Goal: Obtain resource: Download file/media

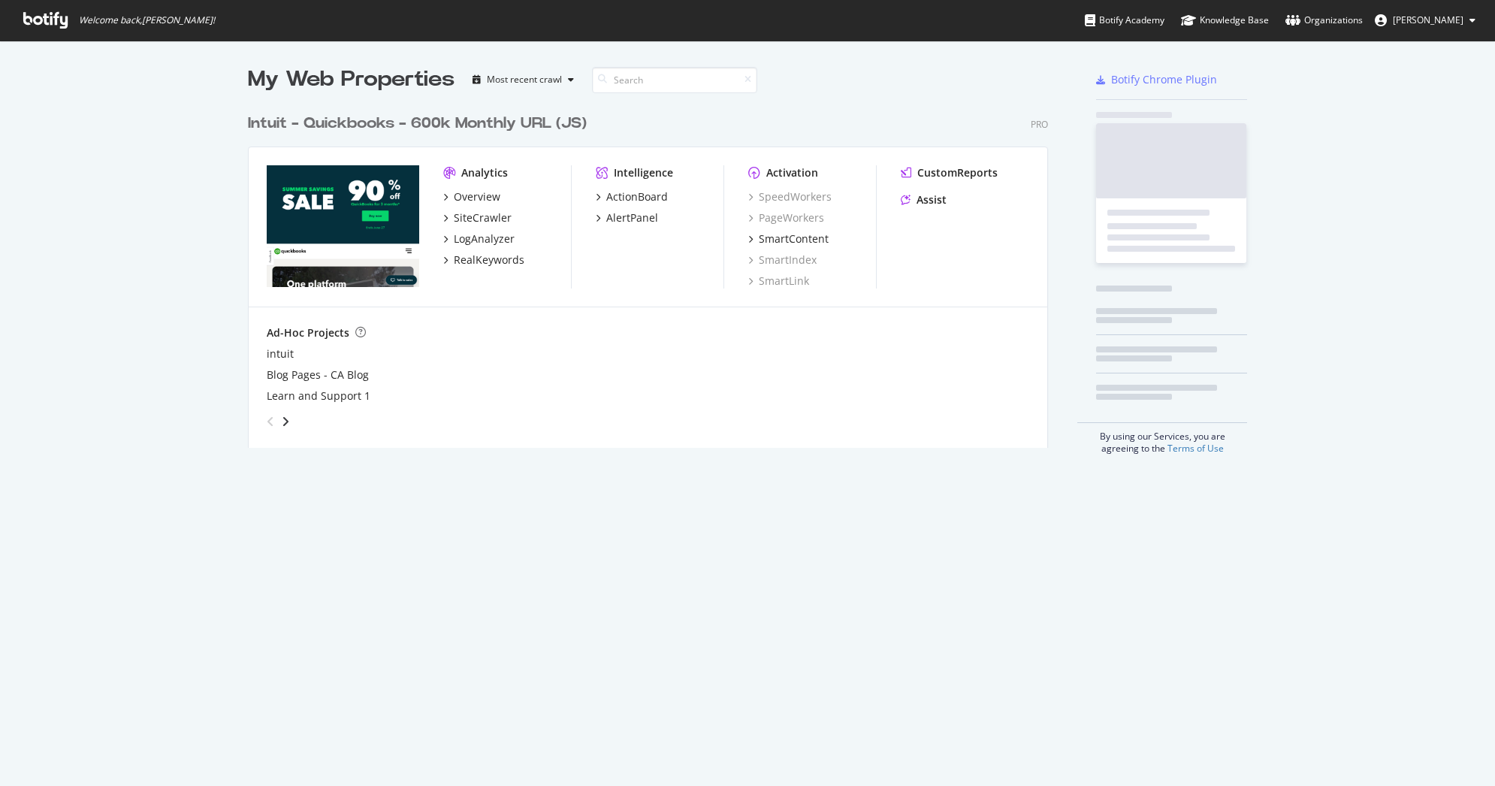
scroll to position [775, 1473]
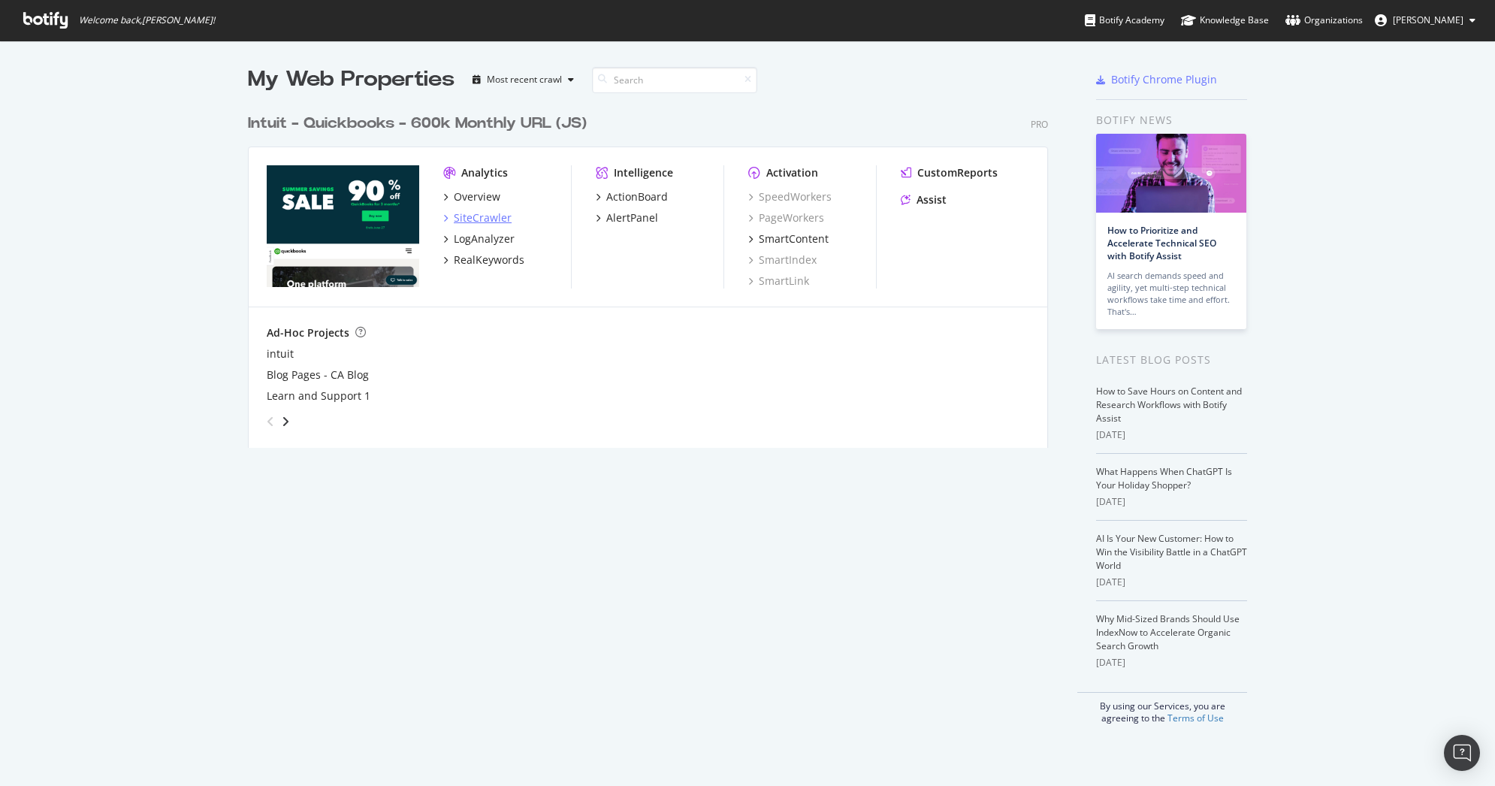
click at [482, 220] on div "SiteCrawler" at bounding box center [483, 217] width 58 height 15
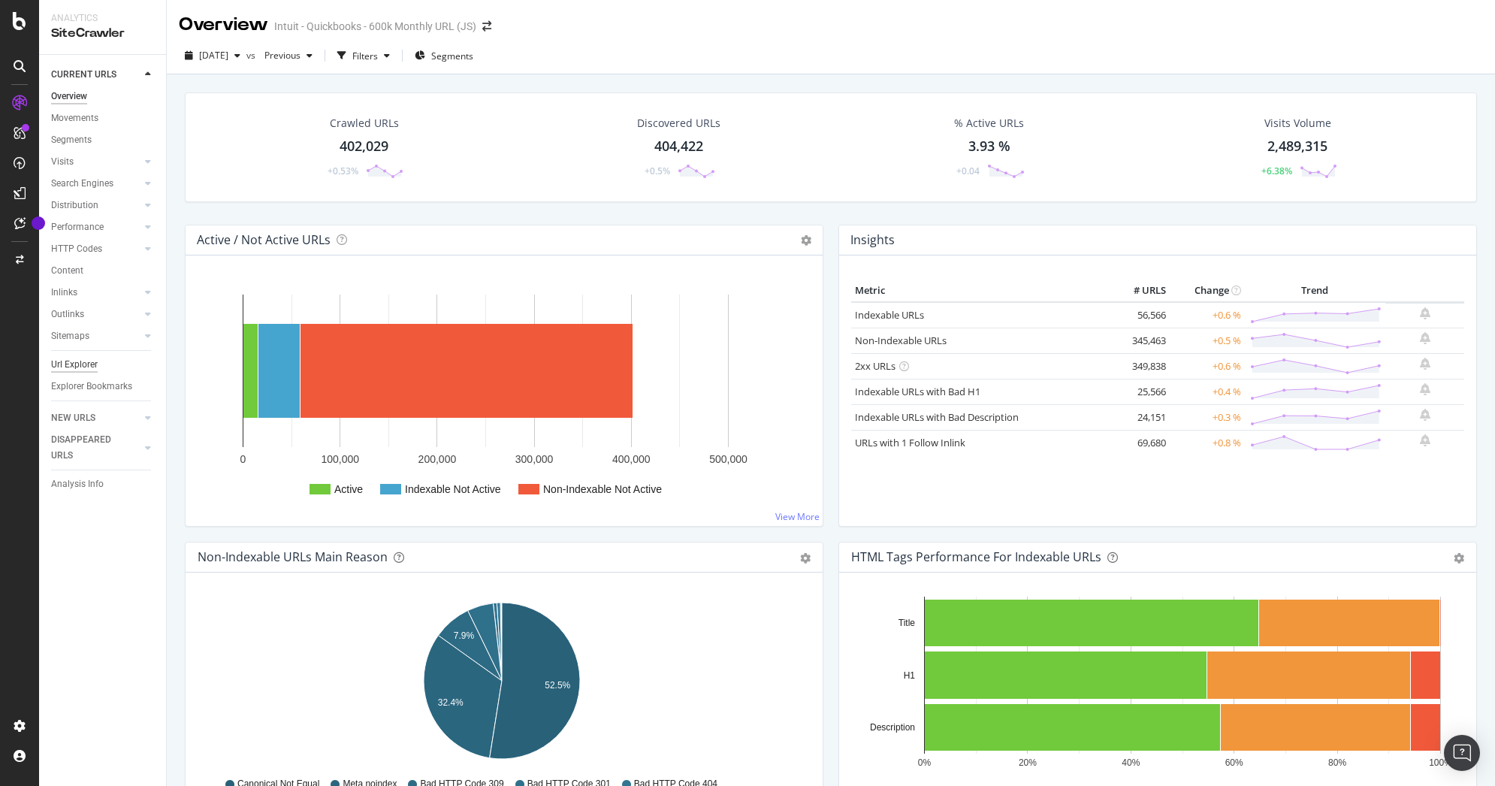
click at [76, 367] on div "Url Explorer" at bounding box center [74, 365] width 47 height 16
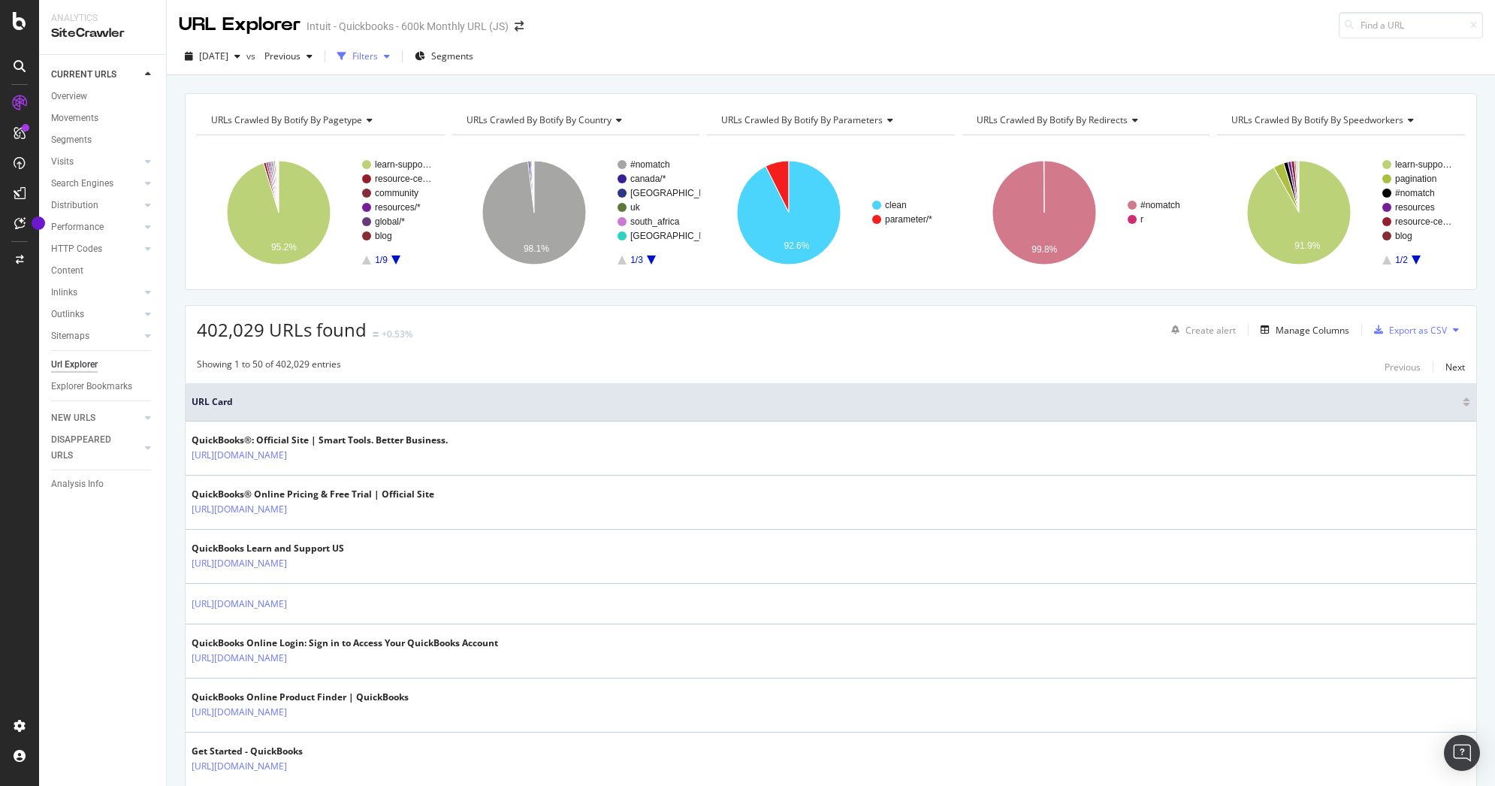
click at [396, 53] on div "button" at bounding box center [387, 56] width 18 height 9
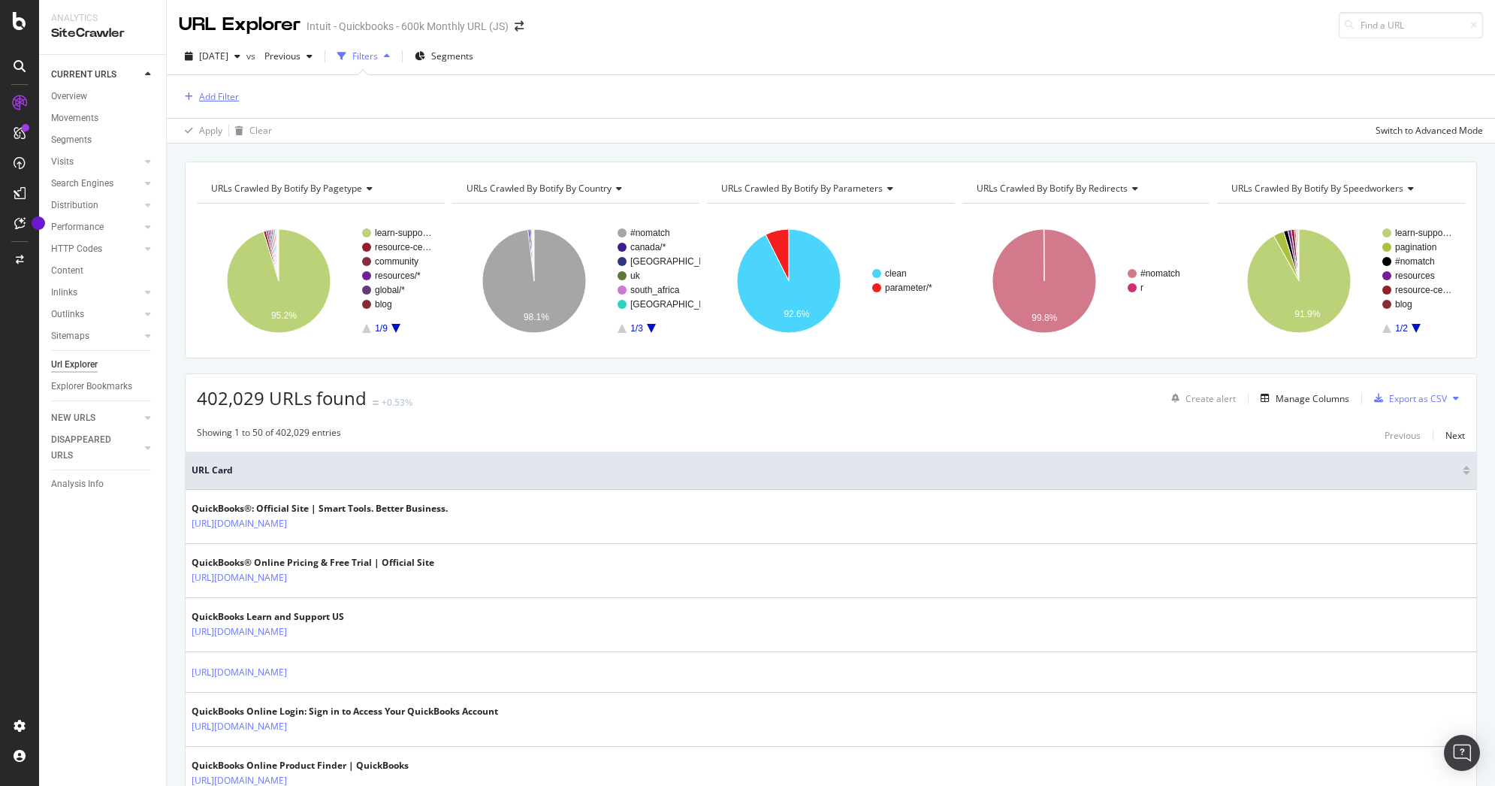
click at [189, 101] on div "Add Filter" at bounding box center [209, 97] width 60 height 17
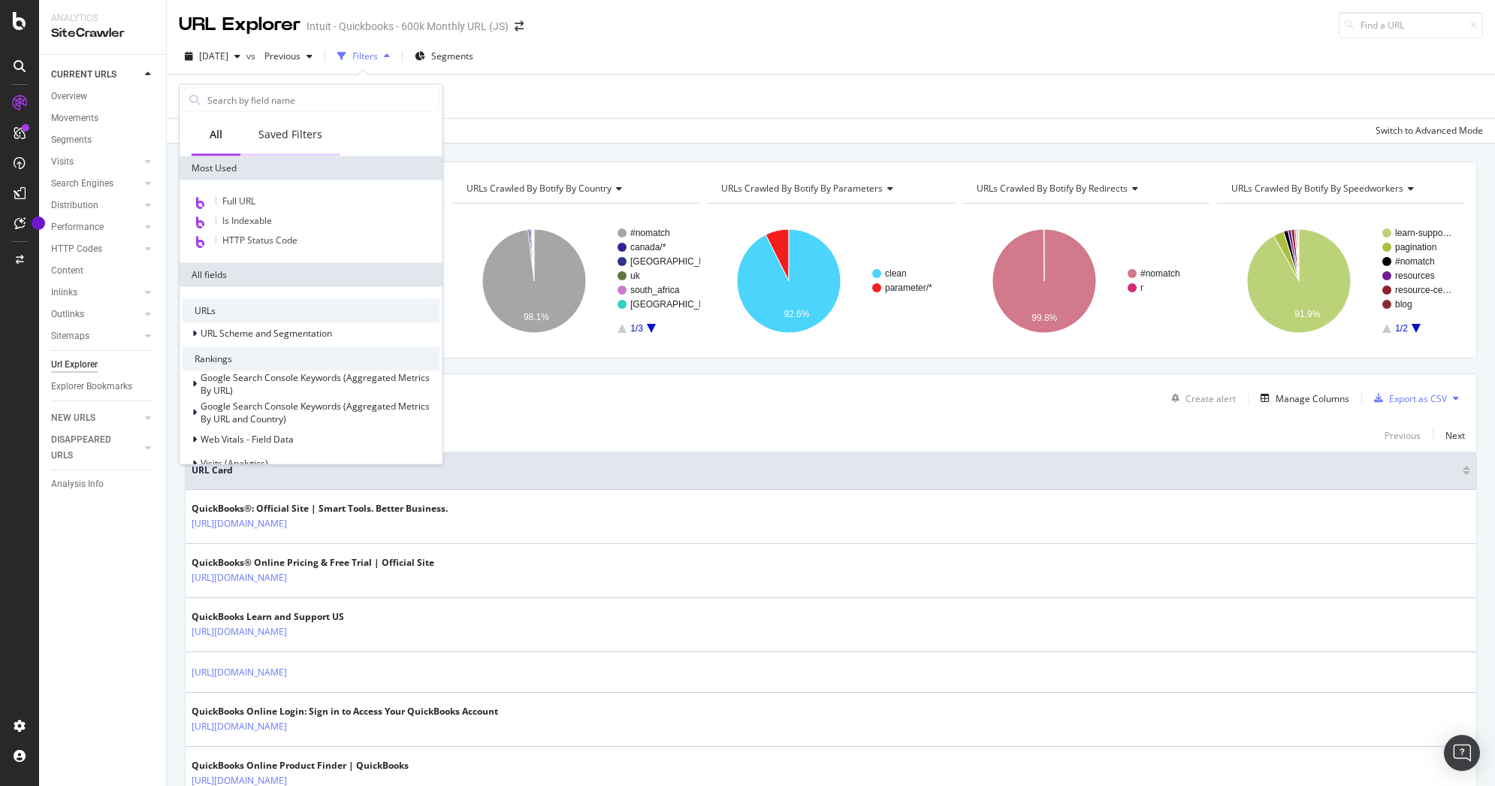
click at [297, 142] on div "Saved Filters" at bounding box center [290, 135] width 100 height 41
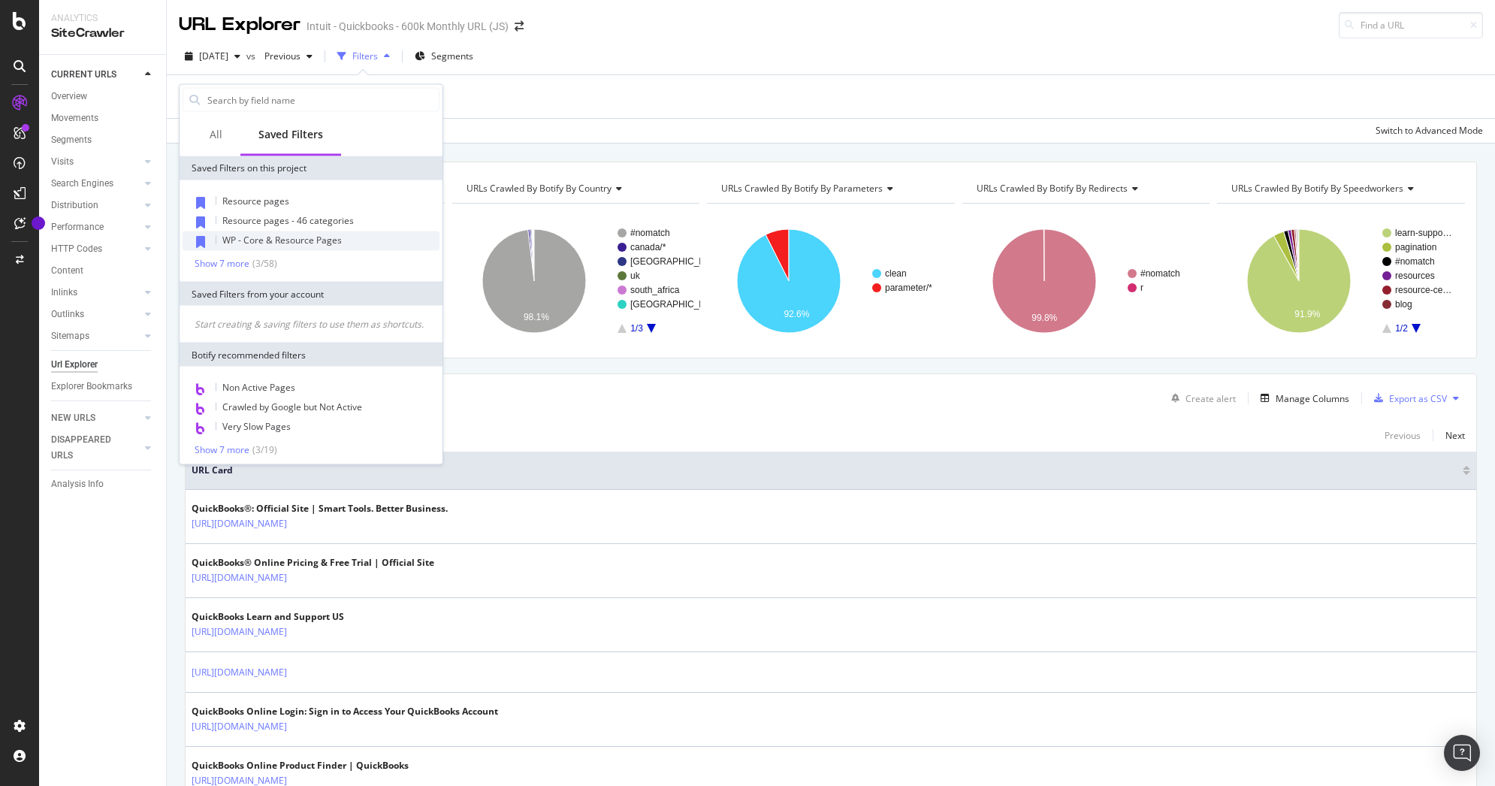
click at [291, 233] on div "WP - Core & Resource Pages" at bounding box center [311, 241] width 257 height 20
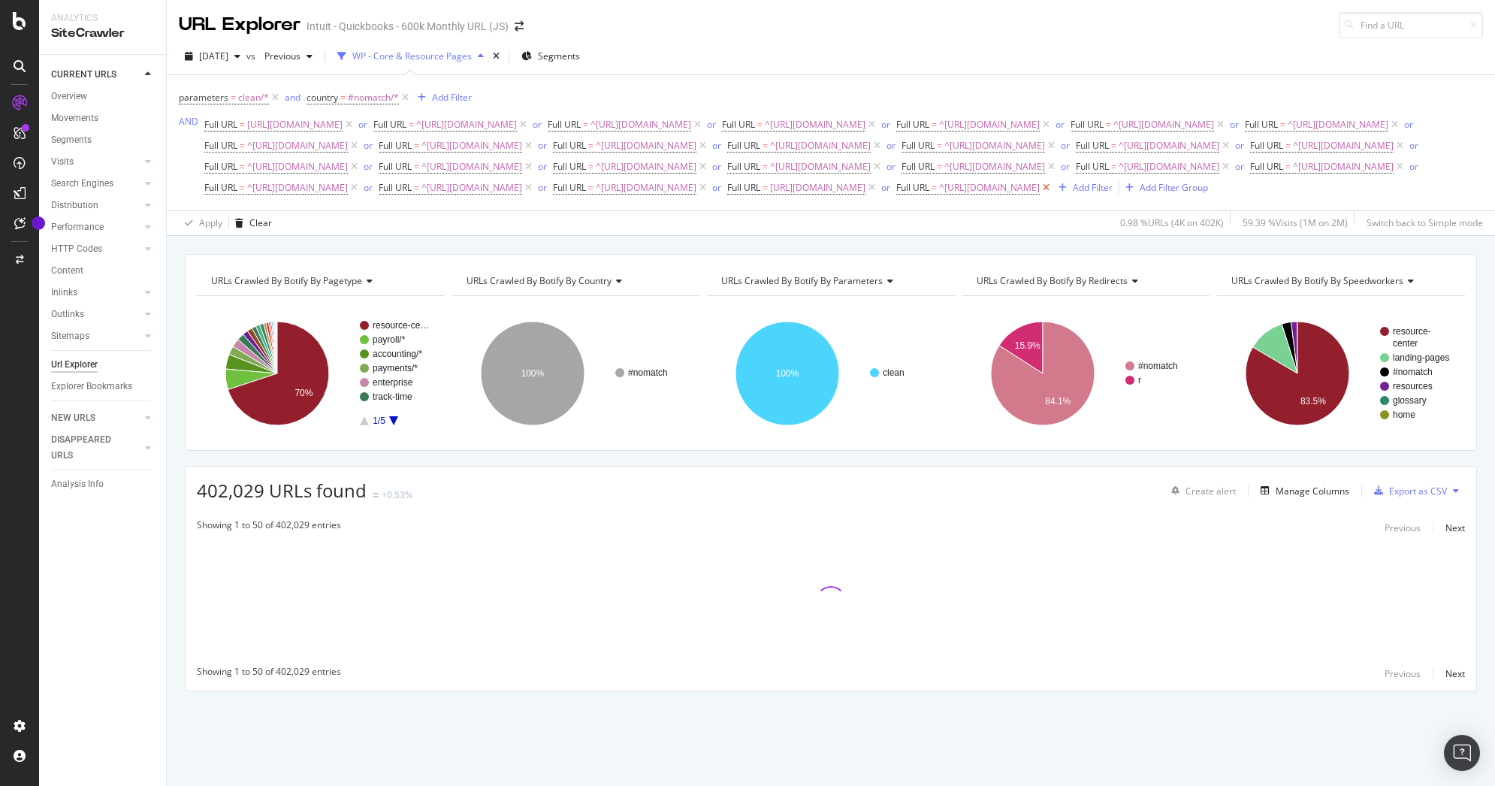
click at [1040, 195] on icon at bounding box center [1046, 187] width 13 height 15
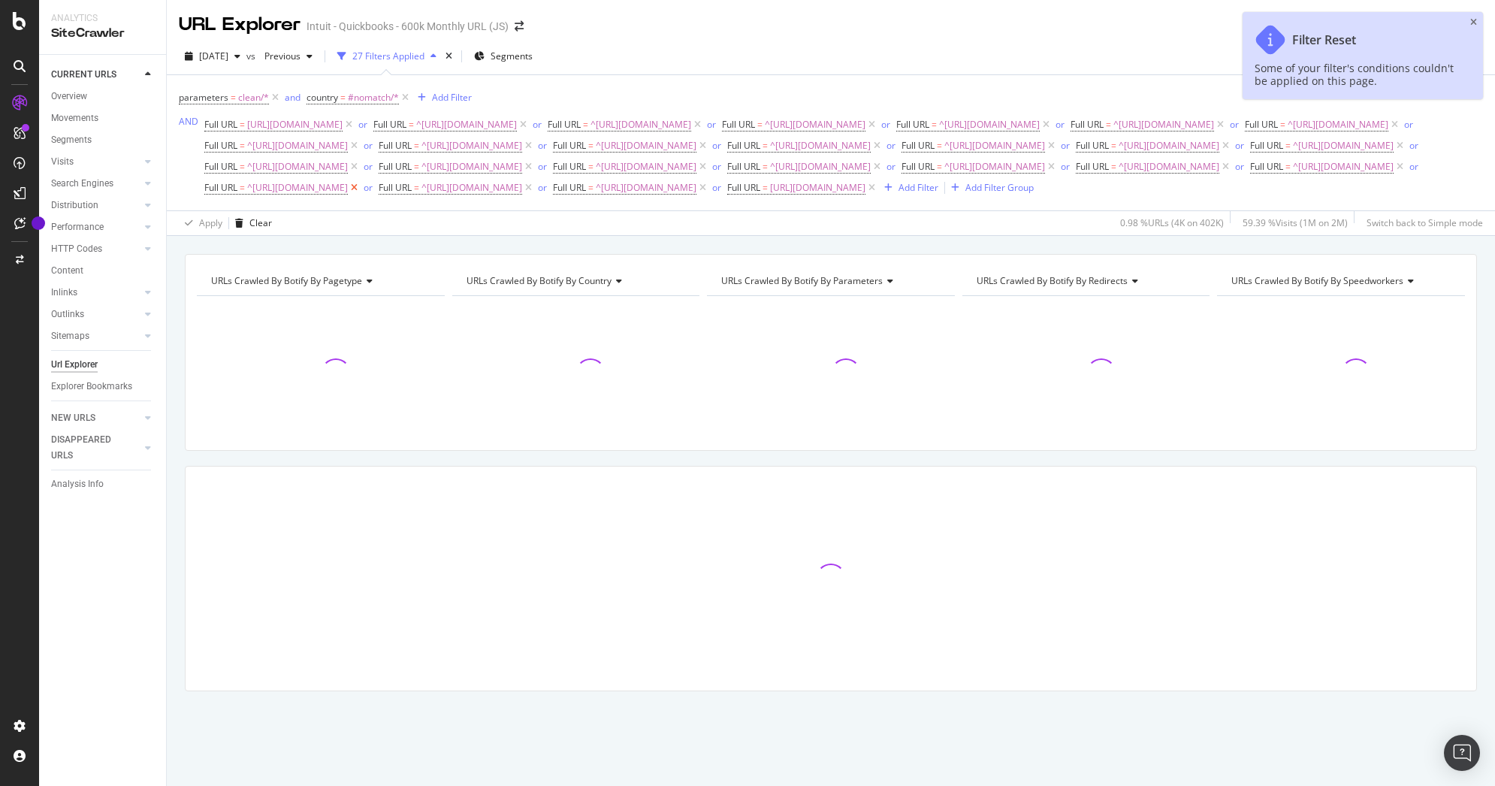
click at [361, 195] on icon at bounding box center [354, 187] width 13 height 15
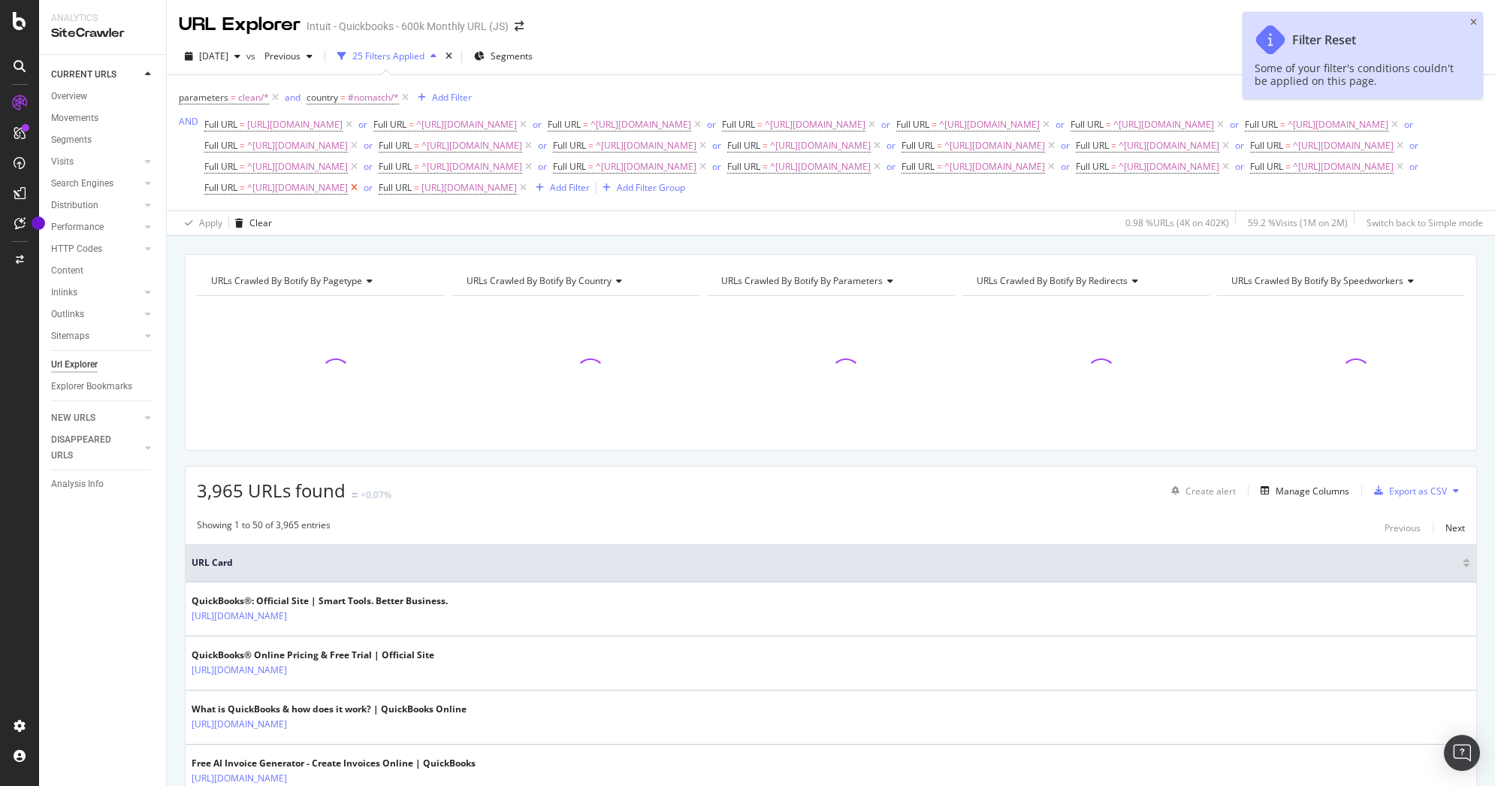
click at [361, 195] on icon at bounding box center [354, 187] width 13 height 15
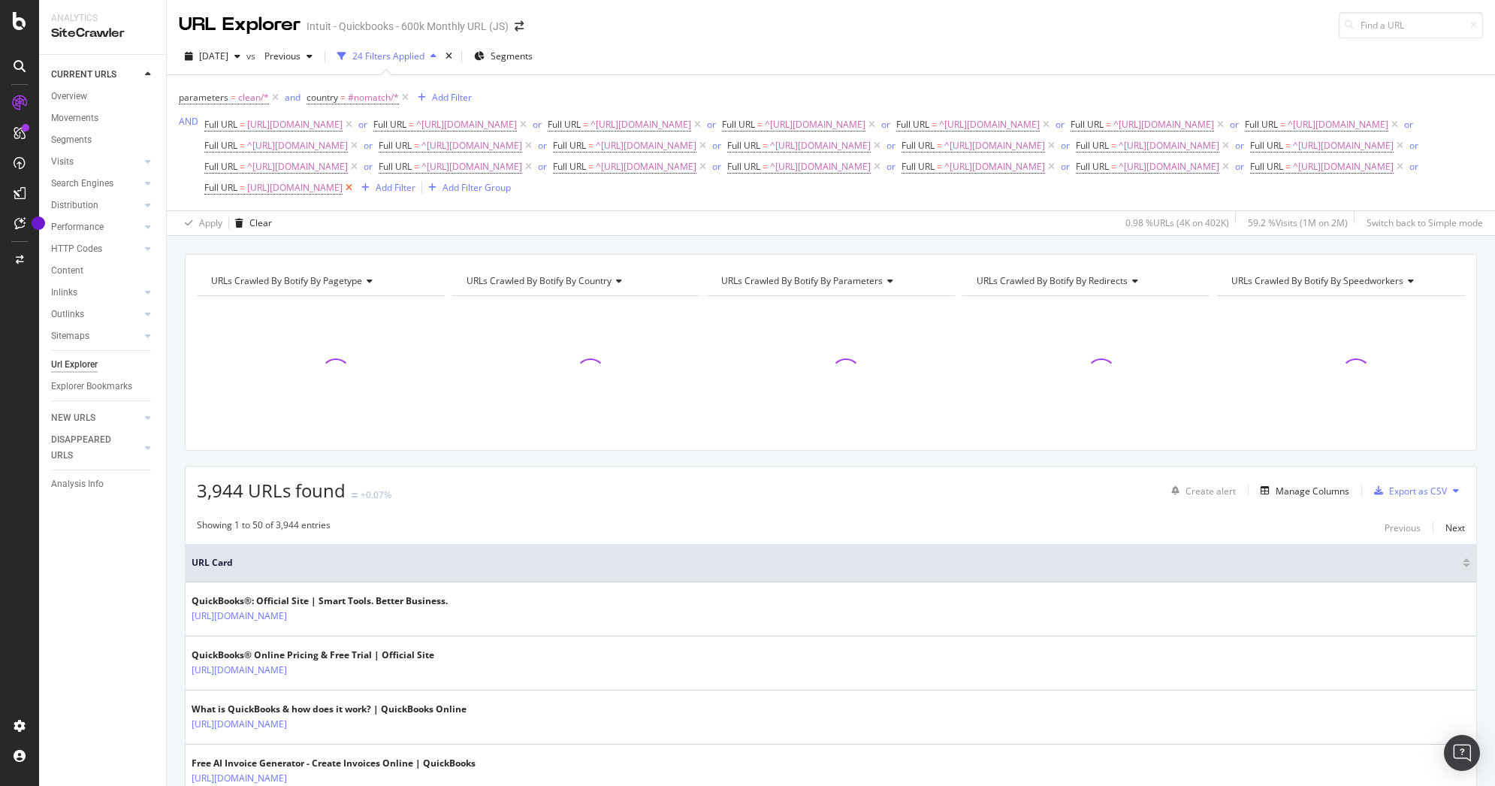
click at [355, 195] on icon at bounding box center [349, 187] width 13 height 15
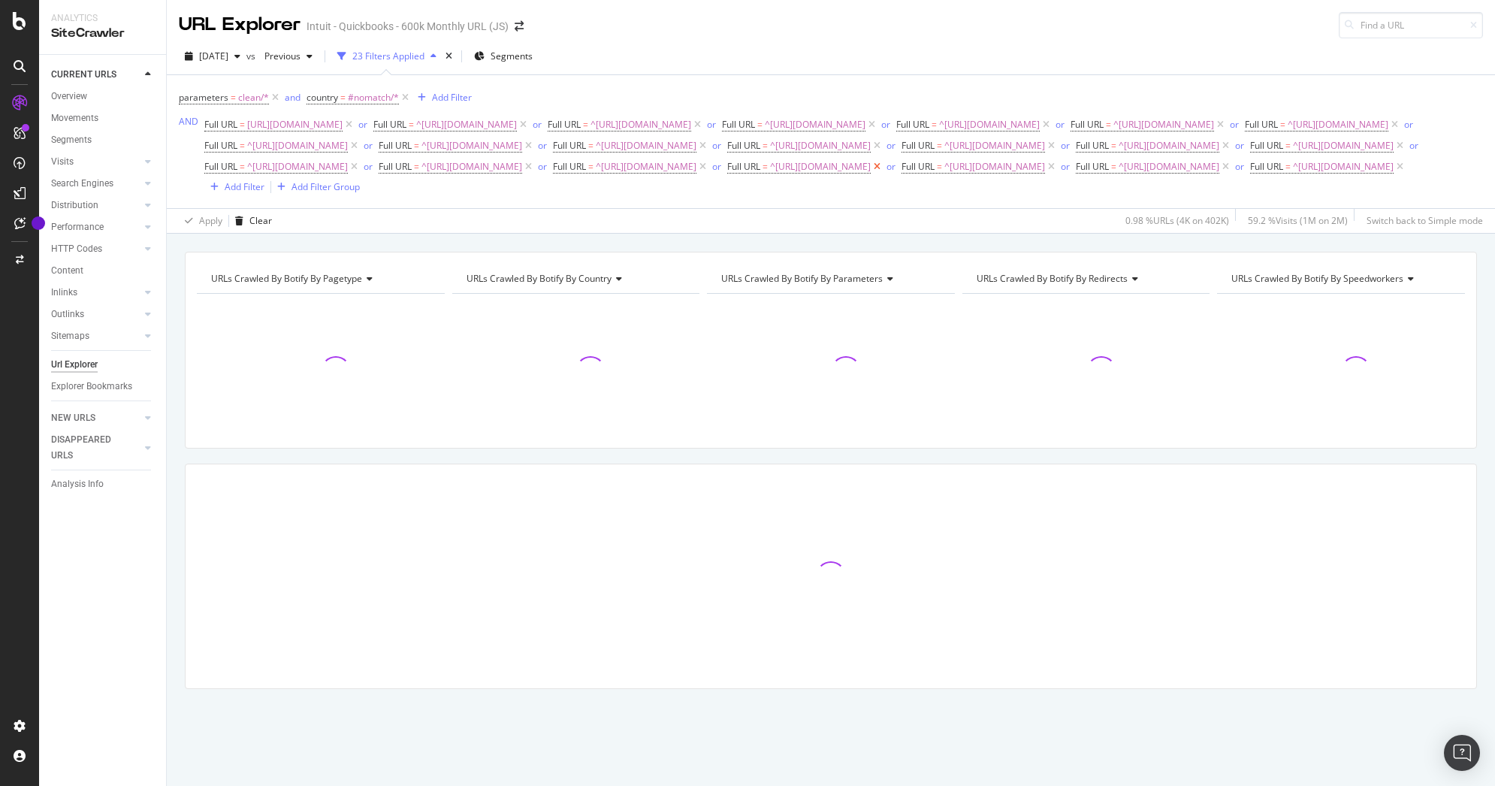
click at [871, 174] on icon at bounding box center [877, 166] width 13 height 15
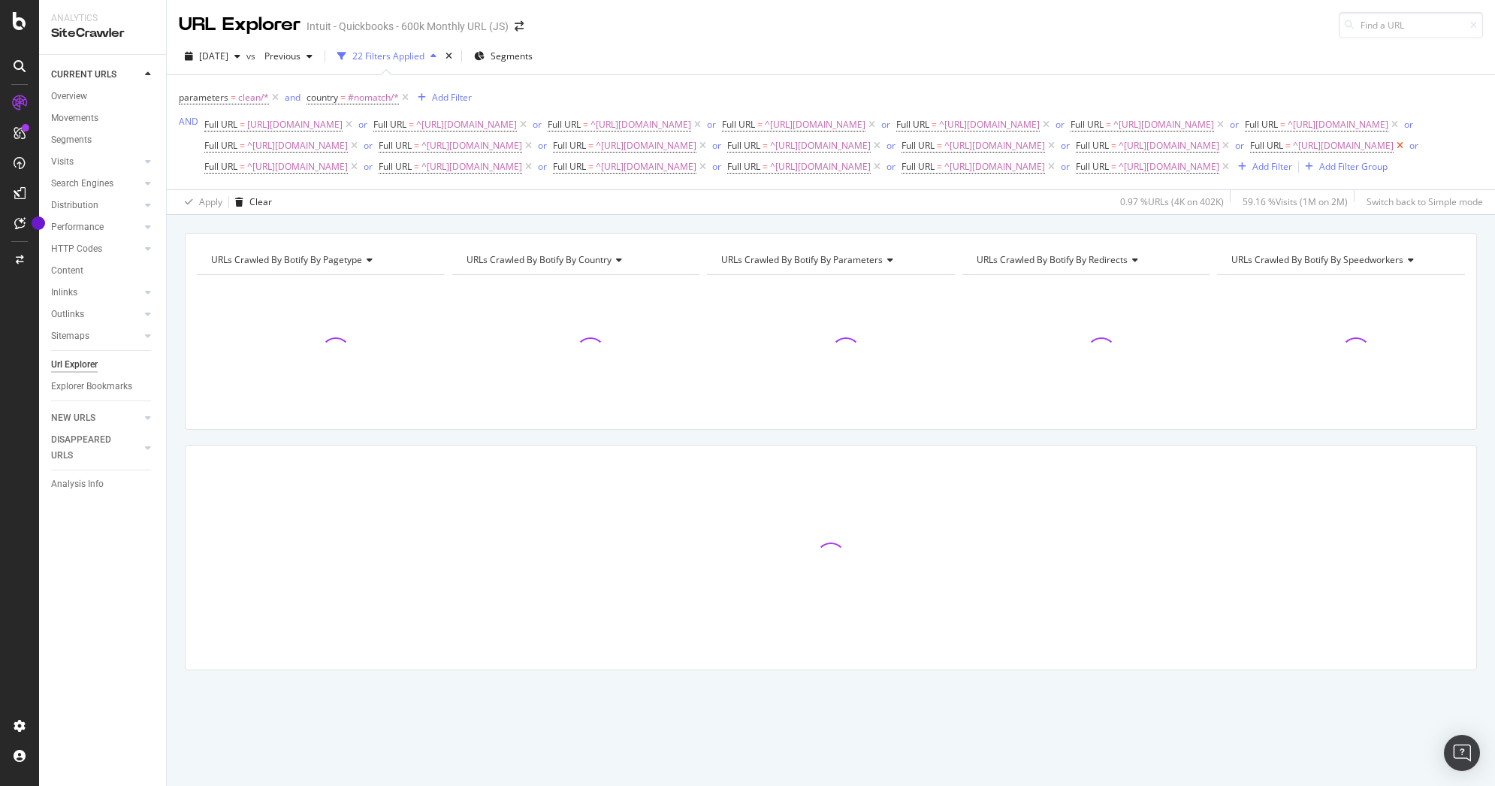
click at [1394, 153] on icon at bounding box center [1400, 145] width 13 height 15
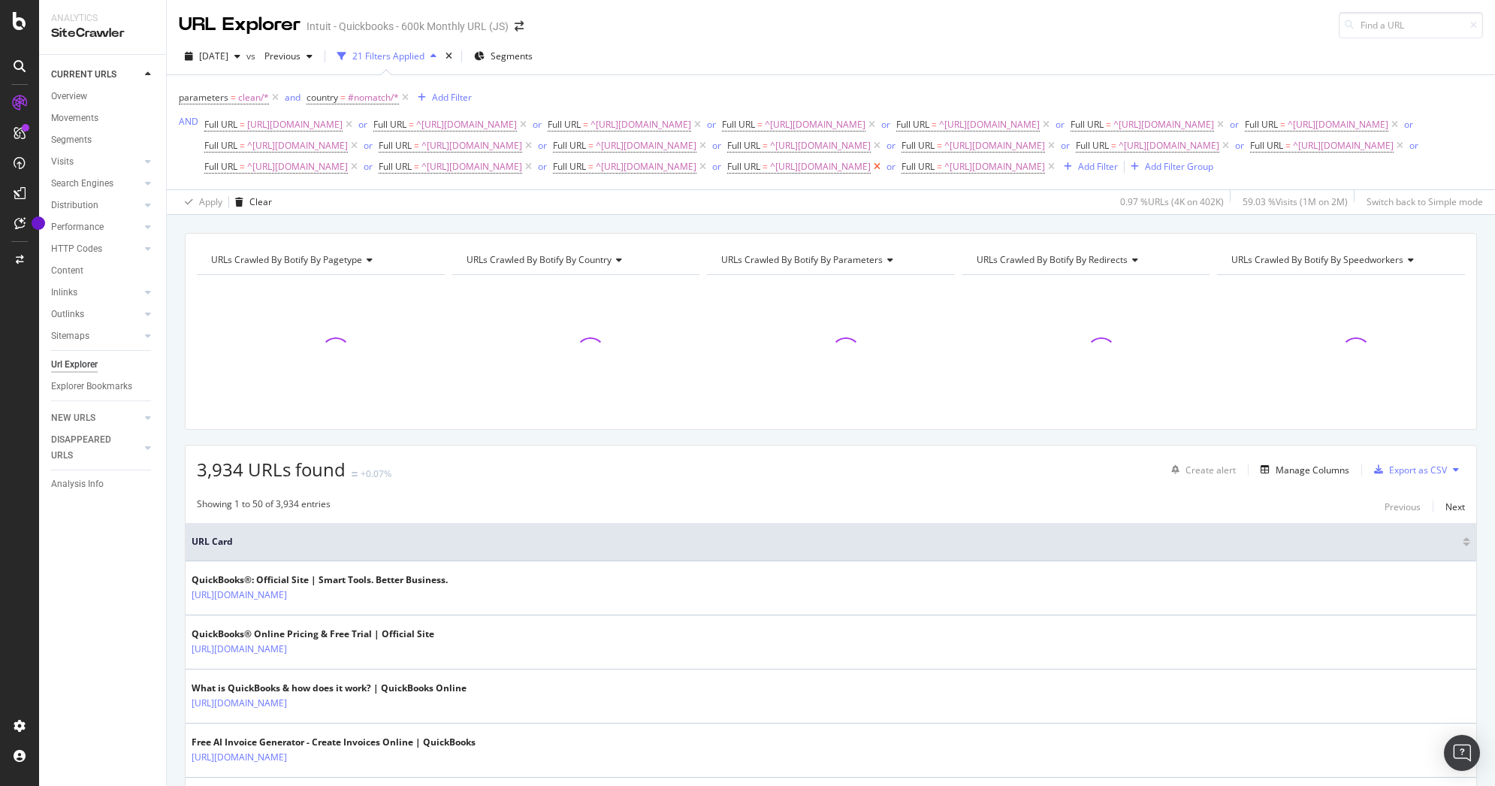
click at [871, 174] on icon at bounding box center [877, 166] width 13 height 15
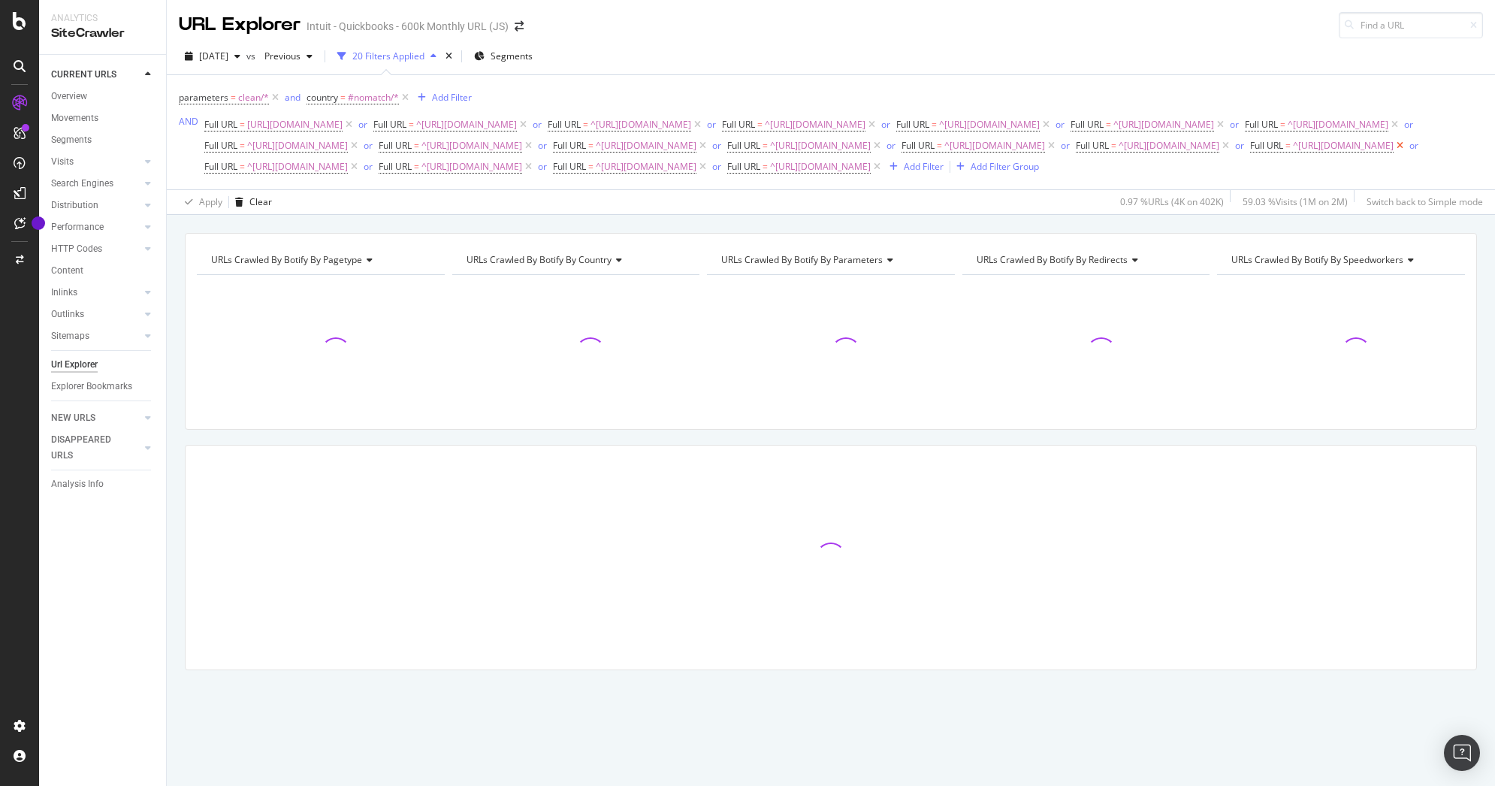
click at [1394, 153] on icon at bounding box center [1400, 145] width 13 height 15
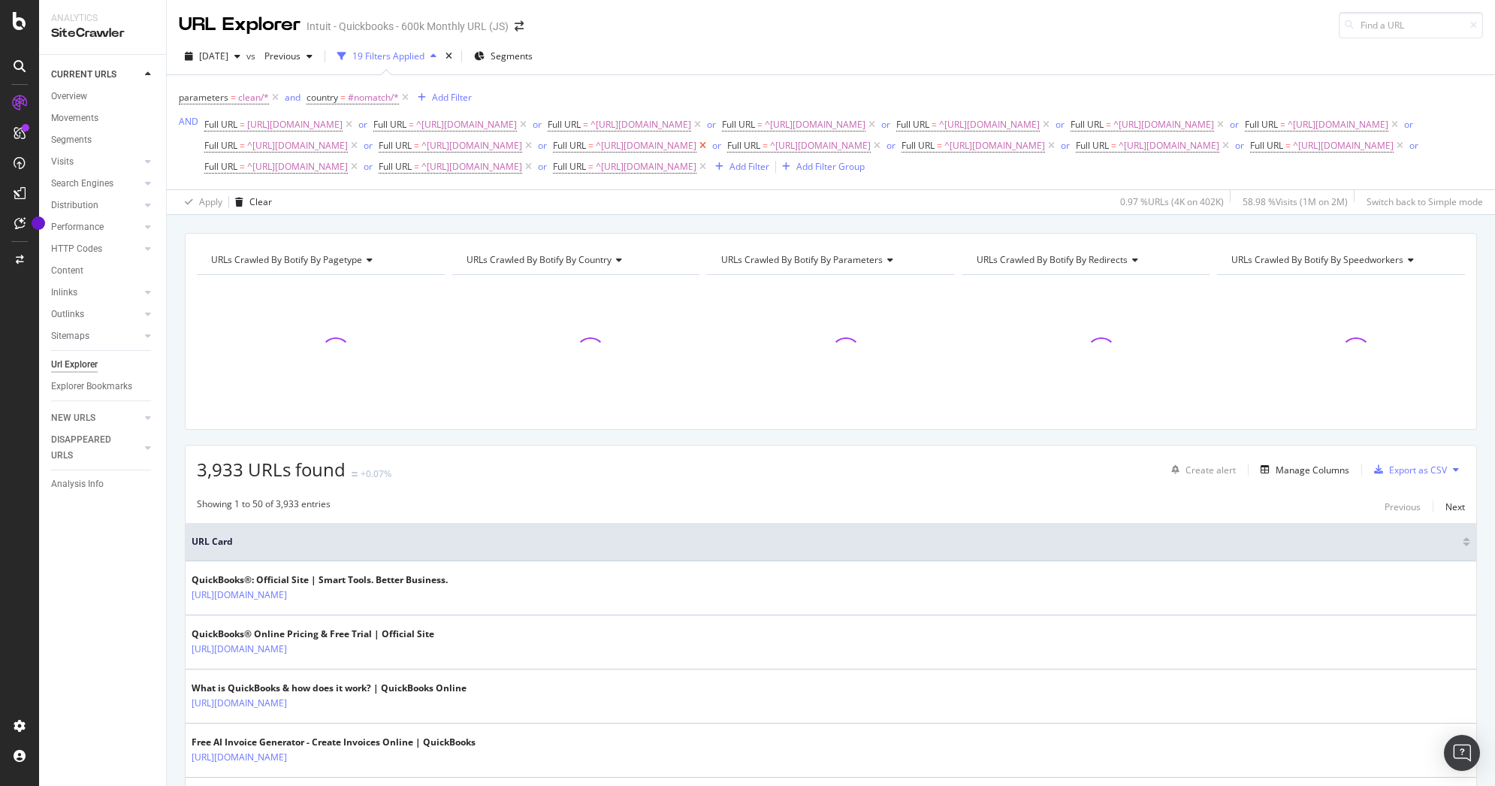
click at [697, 153] on icon at bounding box center [703, 145] width 13 height 15
click at [1214, 132] on icon at bounding box center [1220, 124] width 13 height 15
click at [355, 126] on icon at bounding box center [349, 124] width 13 height 15
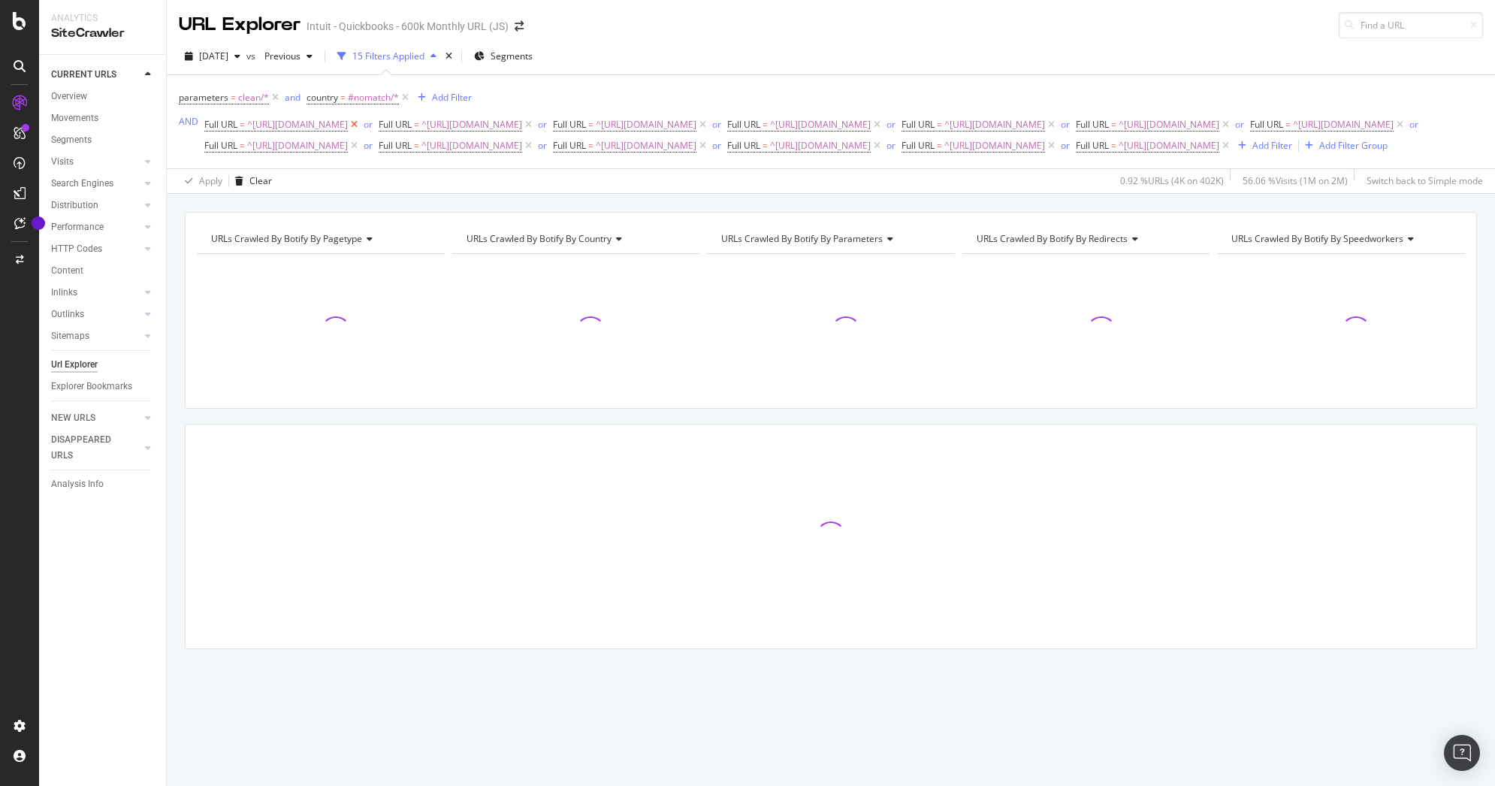
click at [361, 125] on icon at bounding box center [354, 124] width 13 height 15
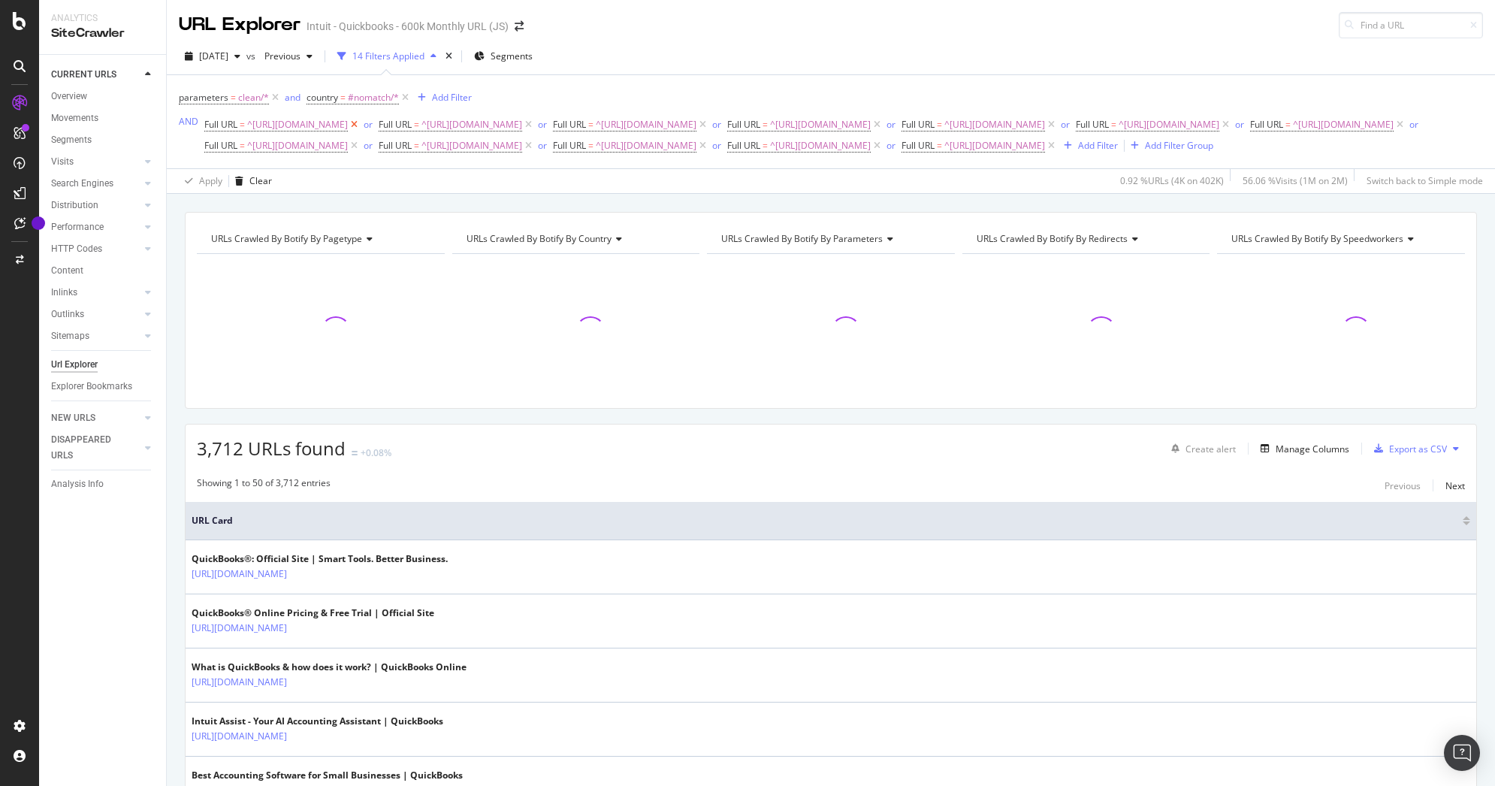
click at [361, 125] on icon at bounding box center [354, 124] width 13 height 15
click at [361, 126] on icon at bounding box center [354, 124] width 13 height 15
click at [361, 125] on icon at bounding box center [354, 124] width 13 height 15
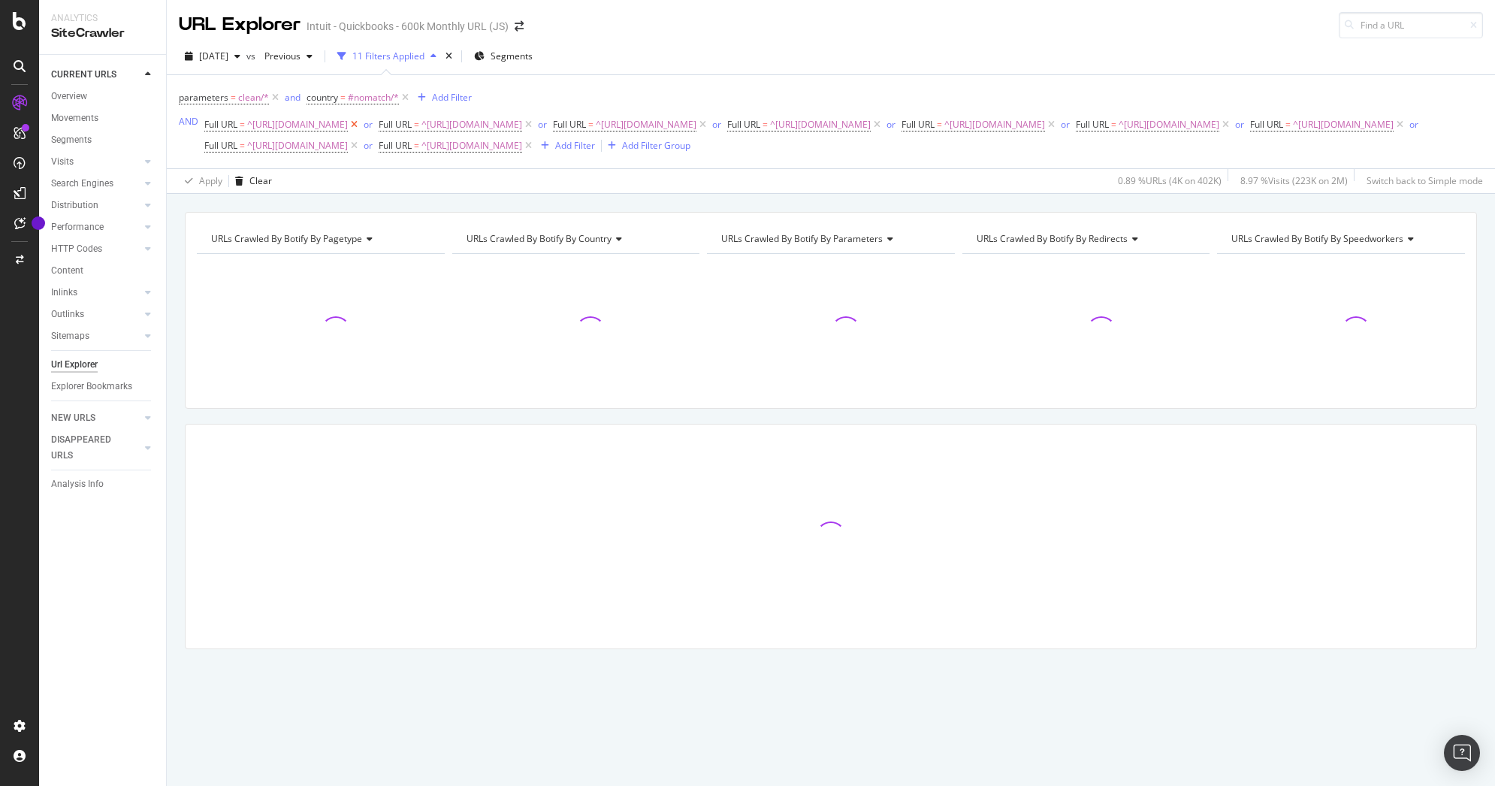
click at [361, 125] on icon at bounding box center [354, 124] width 13 height 15
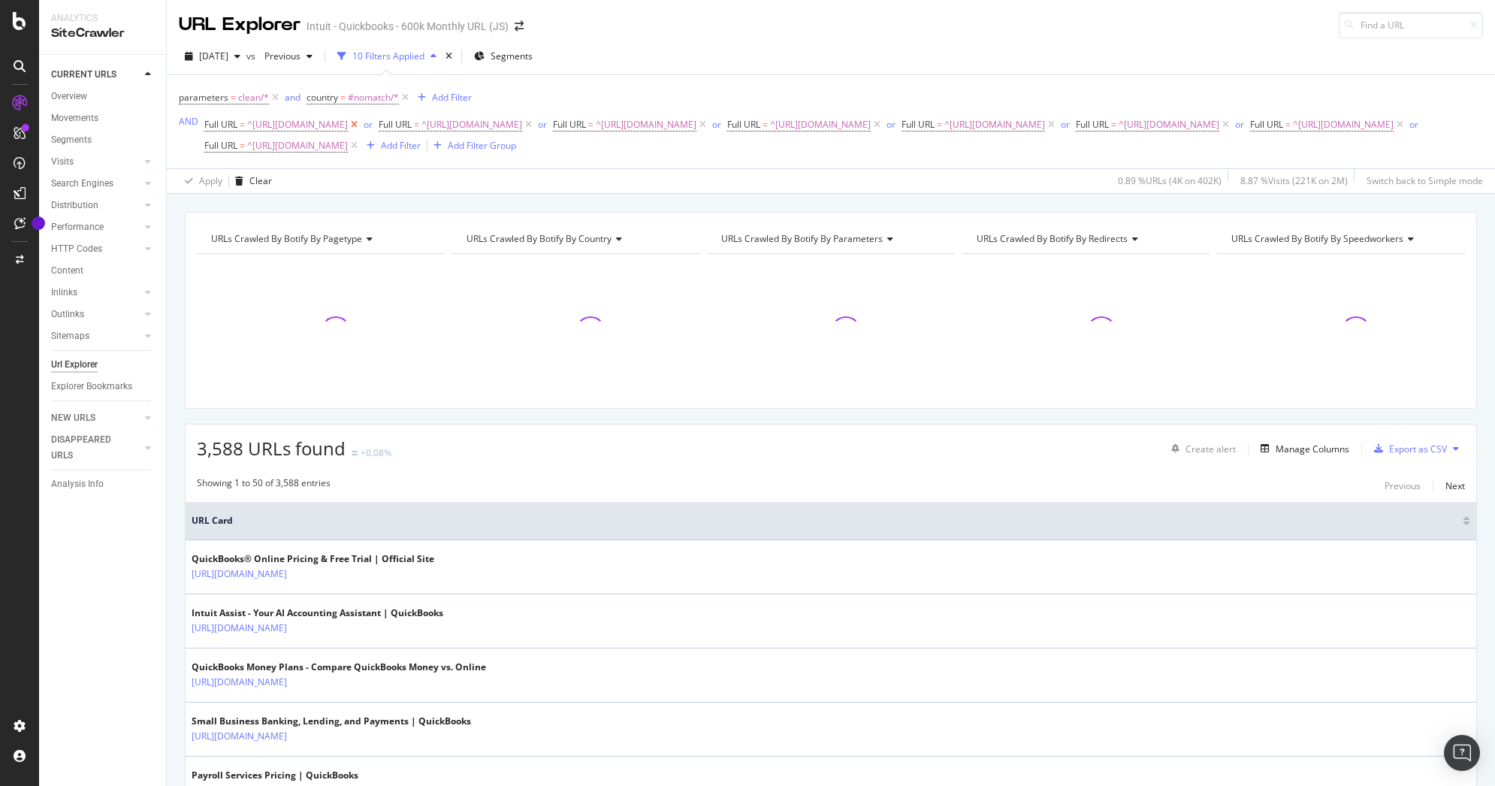
click at [361, 124] on icon at bounding box center [354, 124] width 13 height 15
click at [361, 125] on icon at bounding box center [354, 124] width 13 height 15
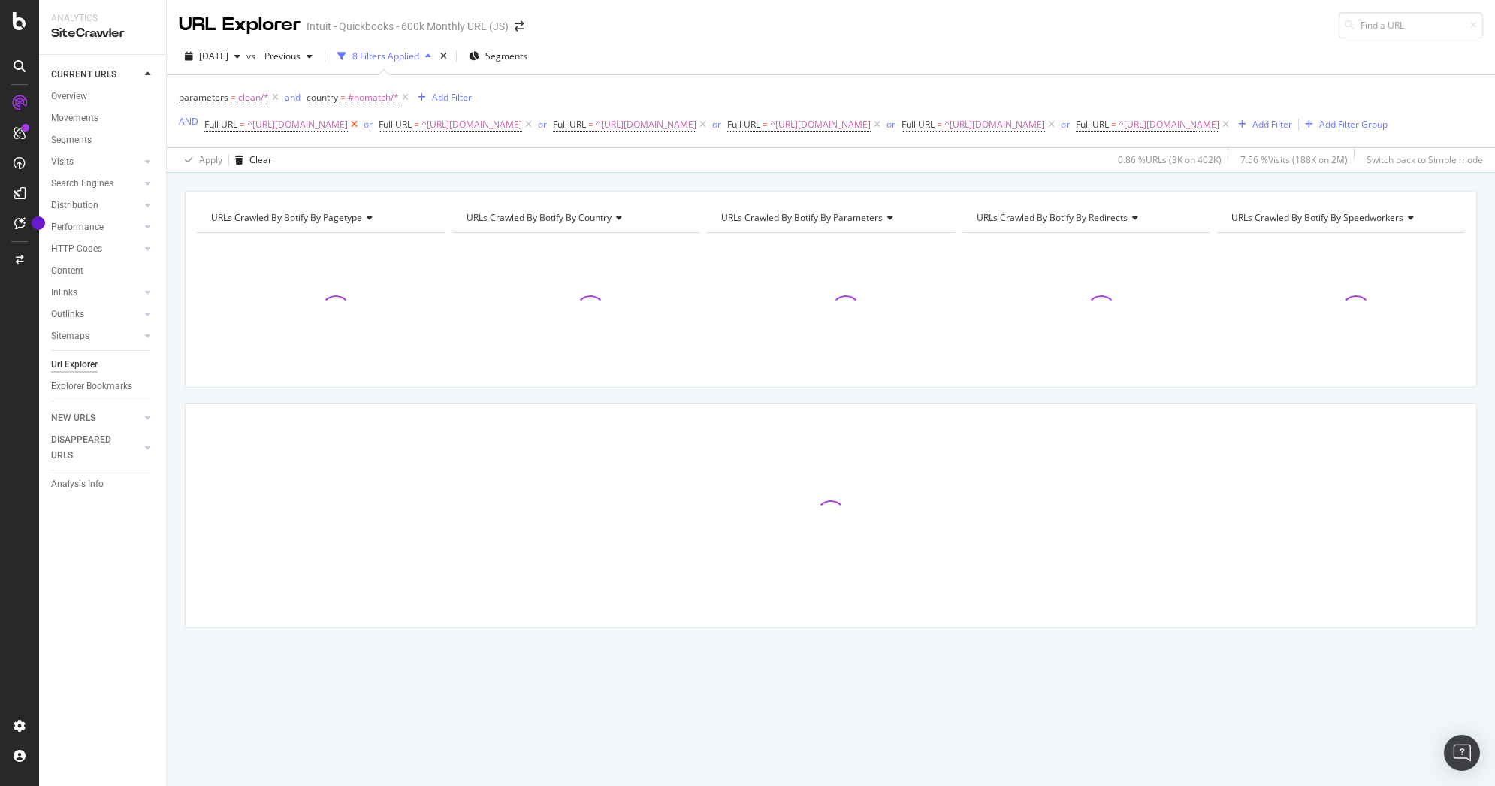
click at [361, 125] on icon at bounding box center [354, 124] width 13 height 15
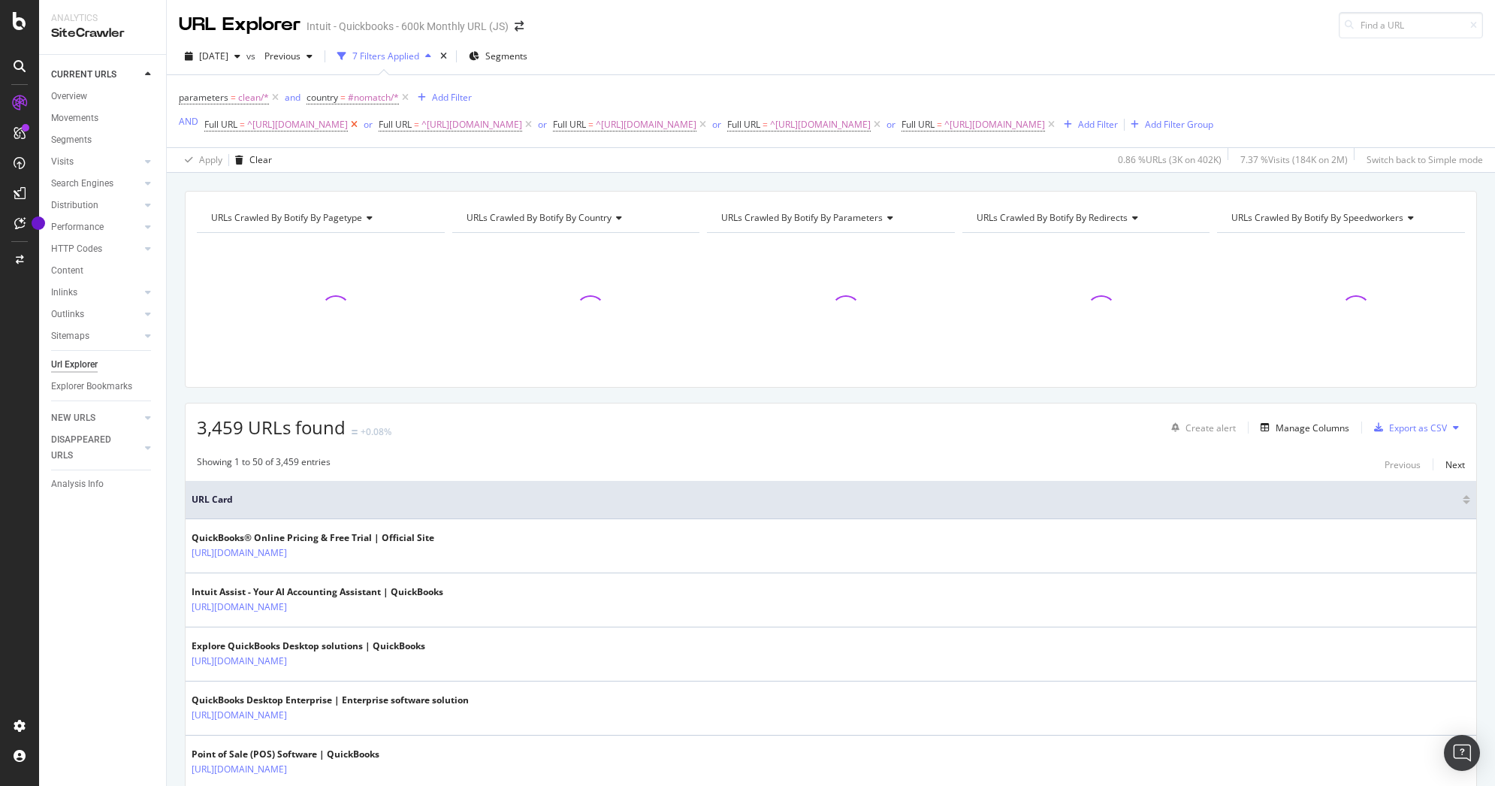
click at [361, 128] on icon at bounding box center [354, 124] width 13 height 15
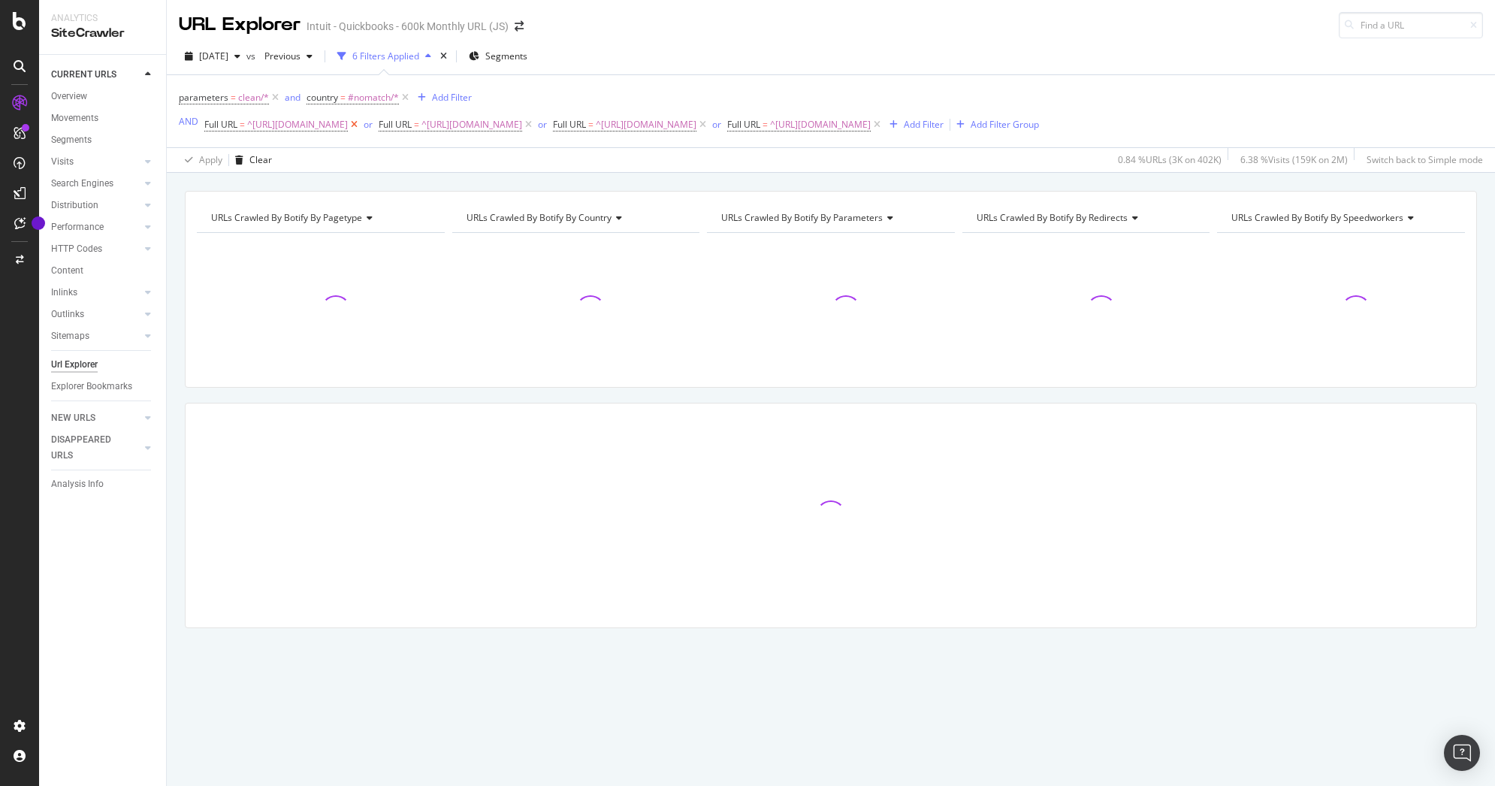
click at [361, 128] on icon at bounding box center [354, 124] width 13 height 15
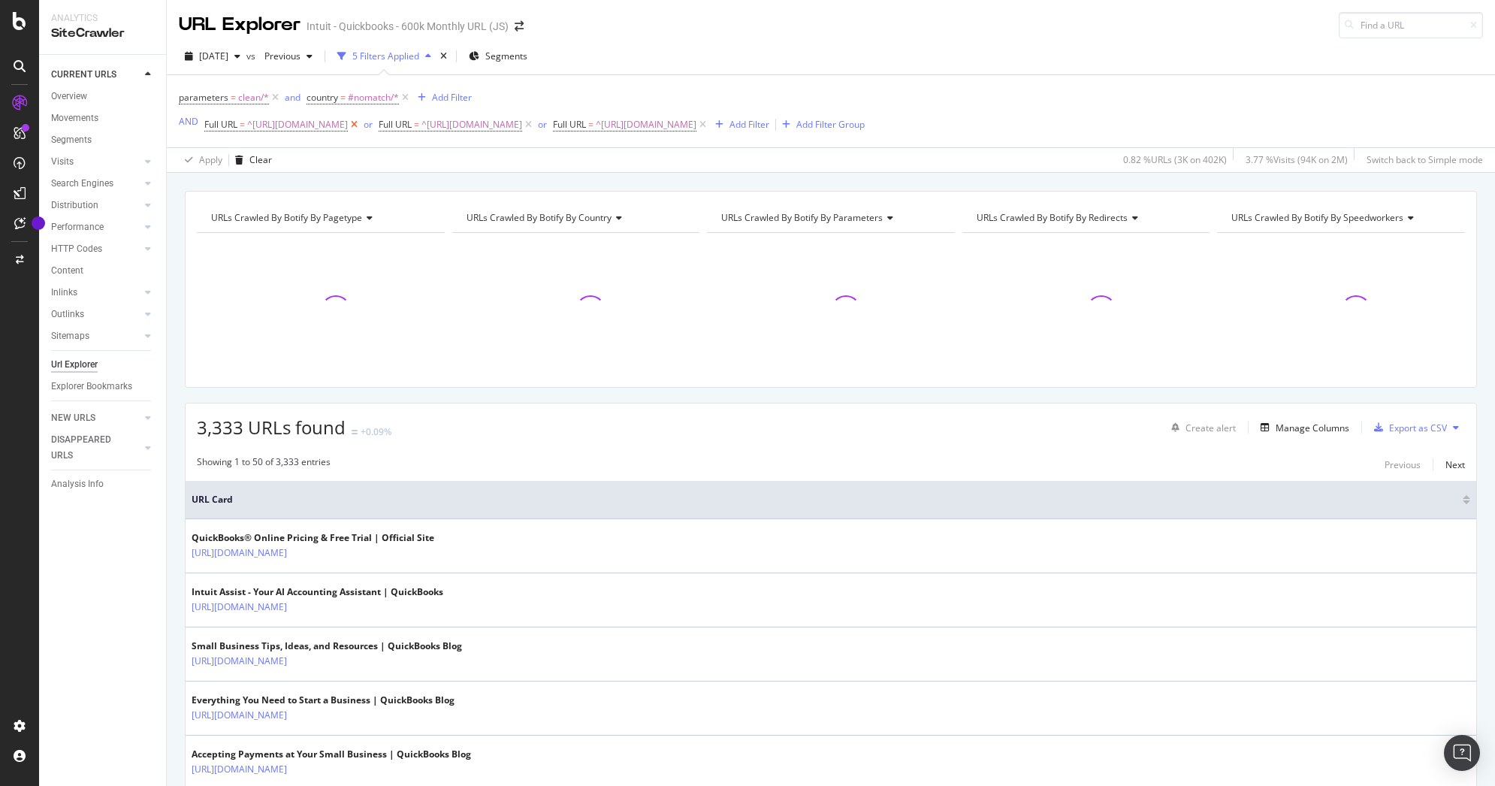
click at [361, 128] on icon at bounding box center [354, 124] width 13 height 15
click at [338, 129] on span "^[URL][DOMAIN_NAME]" at bounding box center [297, 124] width 101 height 21
click at [265, 141] on icon at bounding box center [262, 136] width 11 height 9
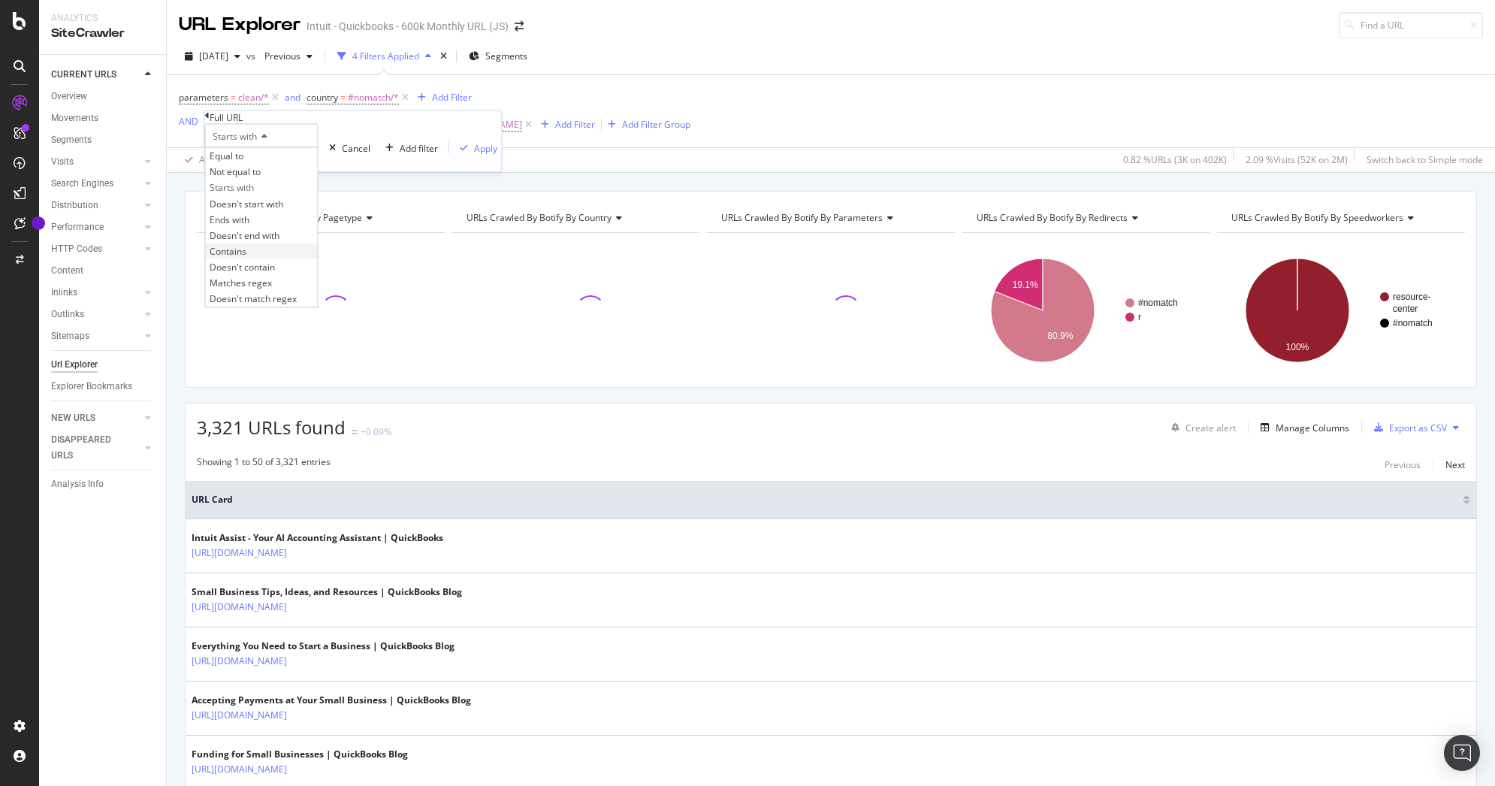
click at [241, 257] on span "Contains" at bounding box center [228, 250] width 37 height 13
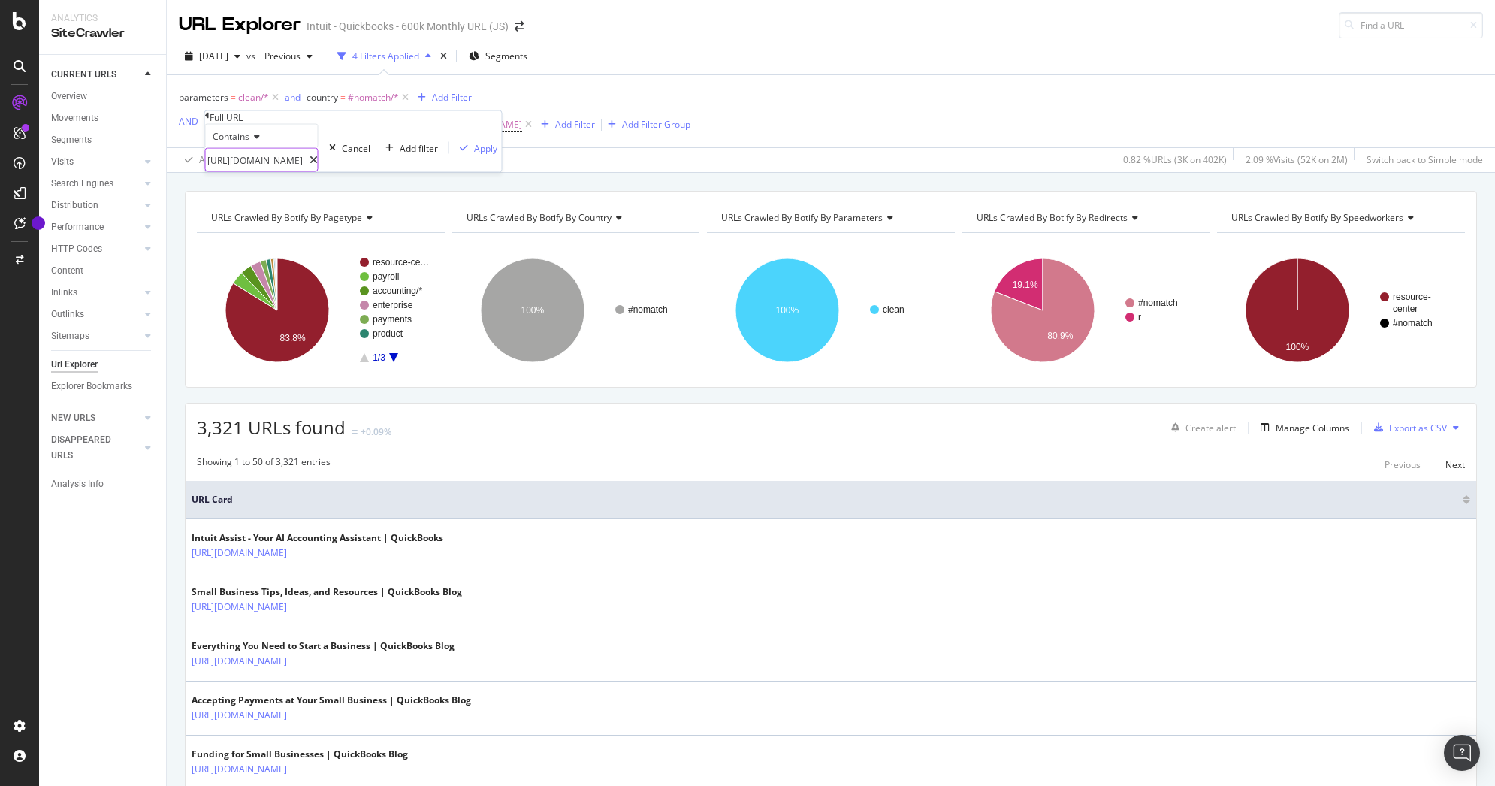
click at [310, 171] on input "[URL][DOMAIN_NAME]" at bounding box center [258, 160] width 104 height 23
type input "/r/enterprise"
click at [400, 154] on div "Add filter" at bounding box center [419, 147] width 38 height 13
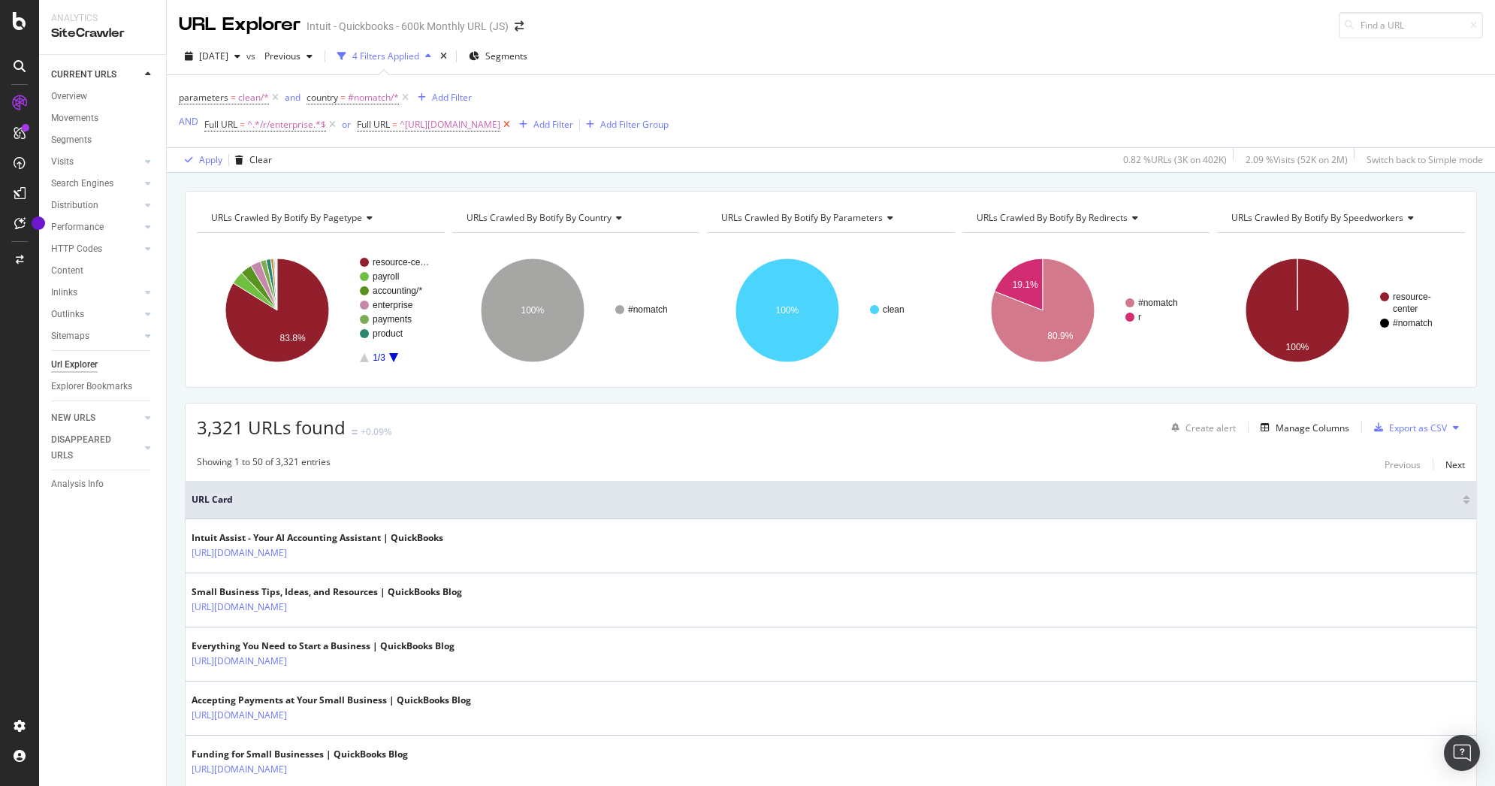
click at [513, 124] on icon at bounding box center [506, 124] width 13 height 15
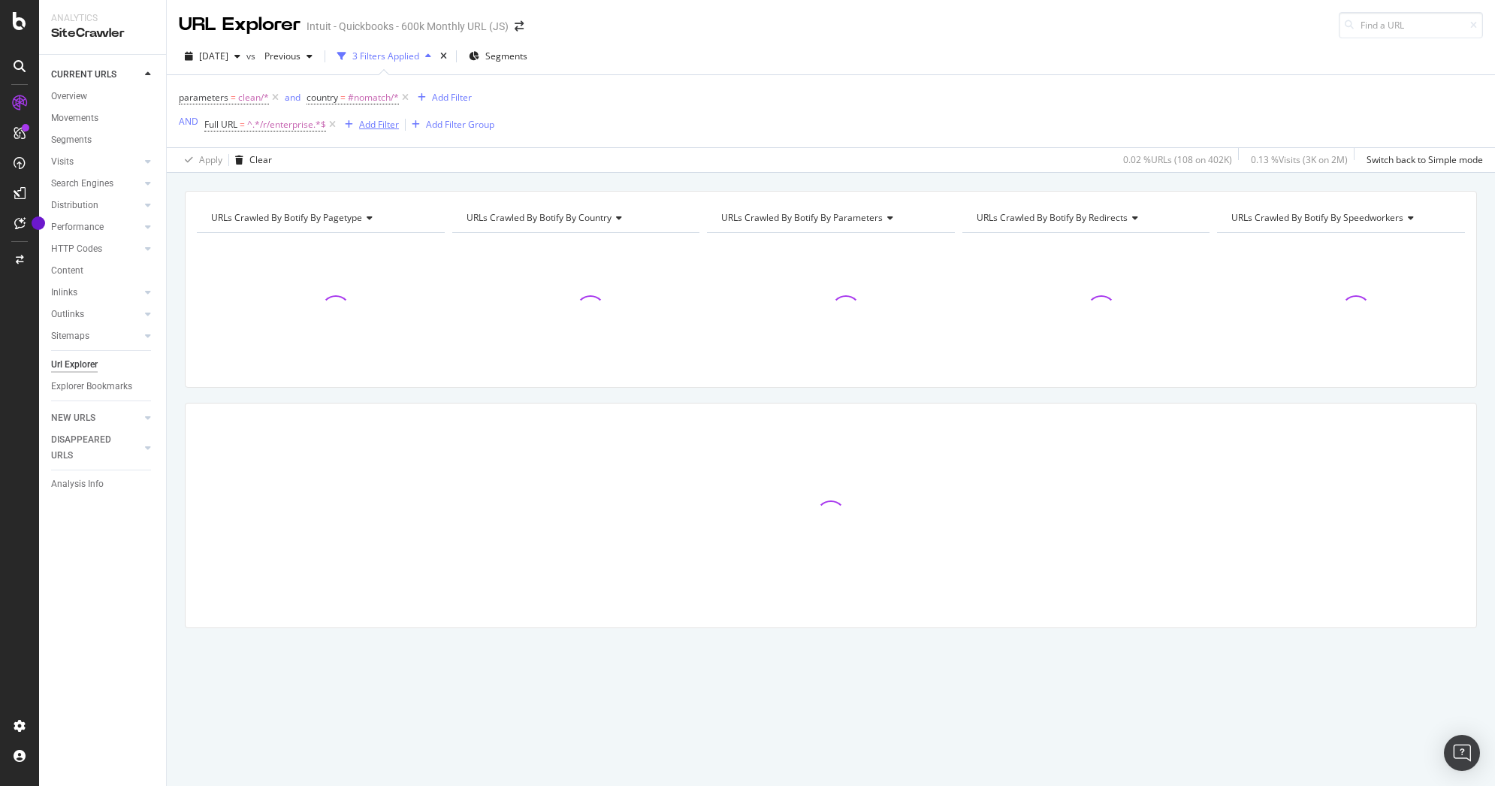
click at [388, 126] on div "Add Filter" at bounding box center [379, 124] width 40 height 13
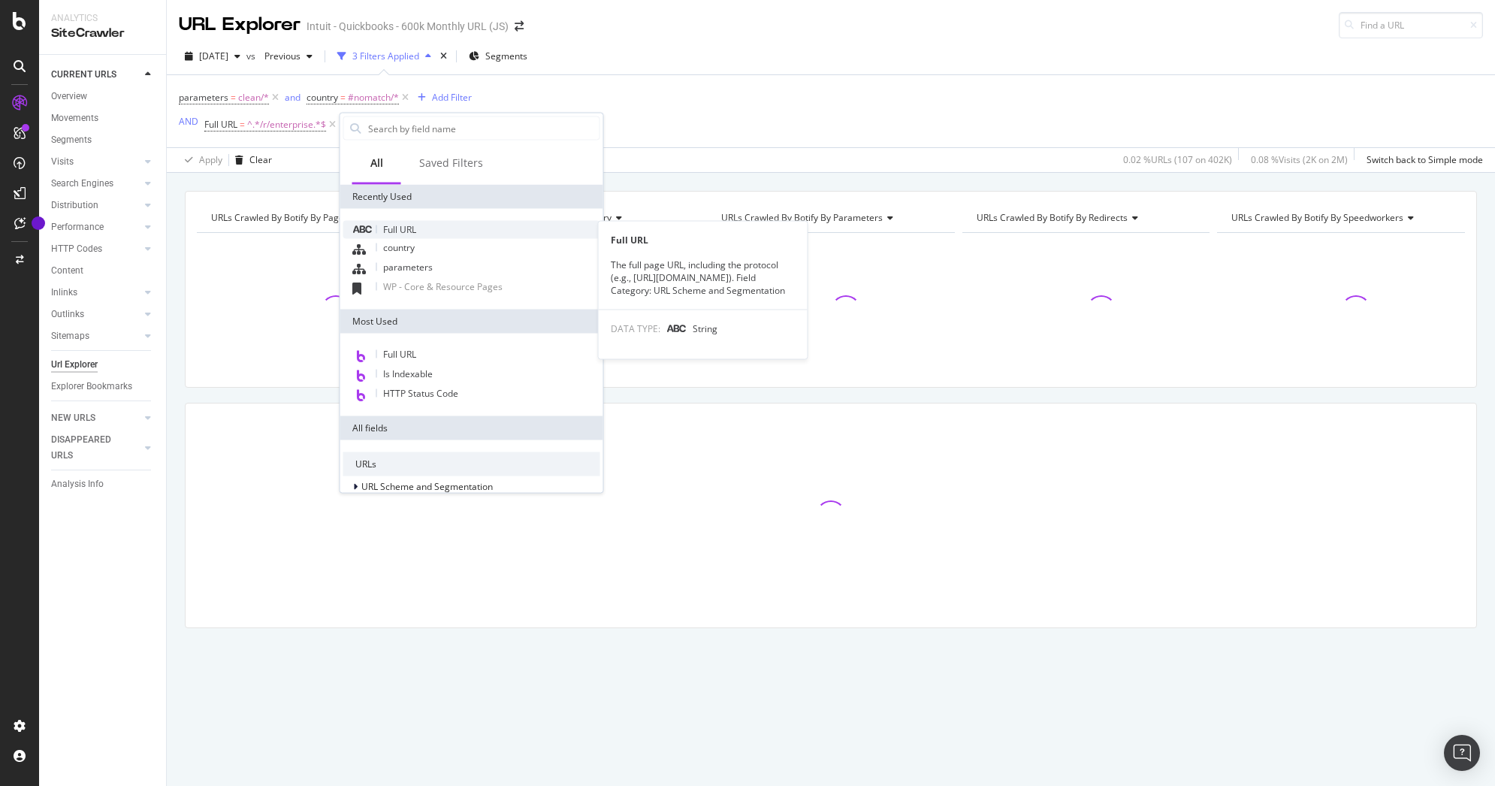
click at [423, 230] on div "Full URL" at bounding box center [471, 230] width 257 height 18
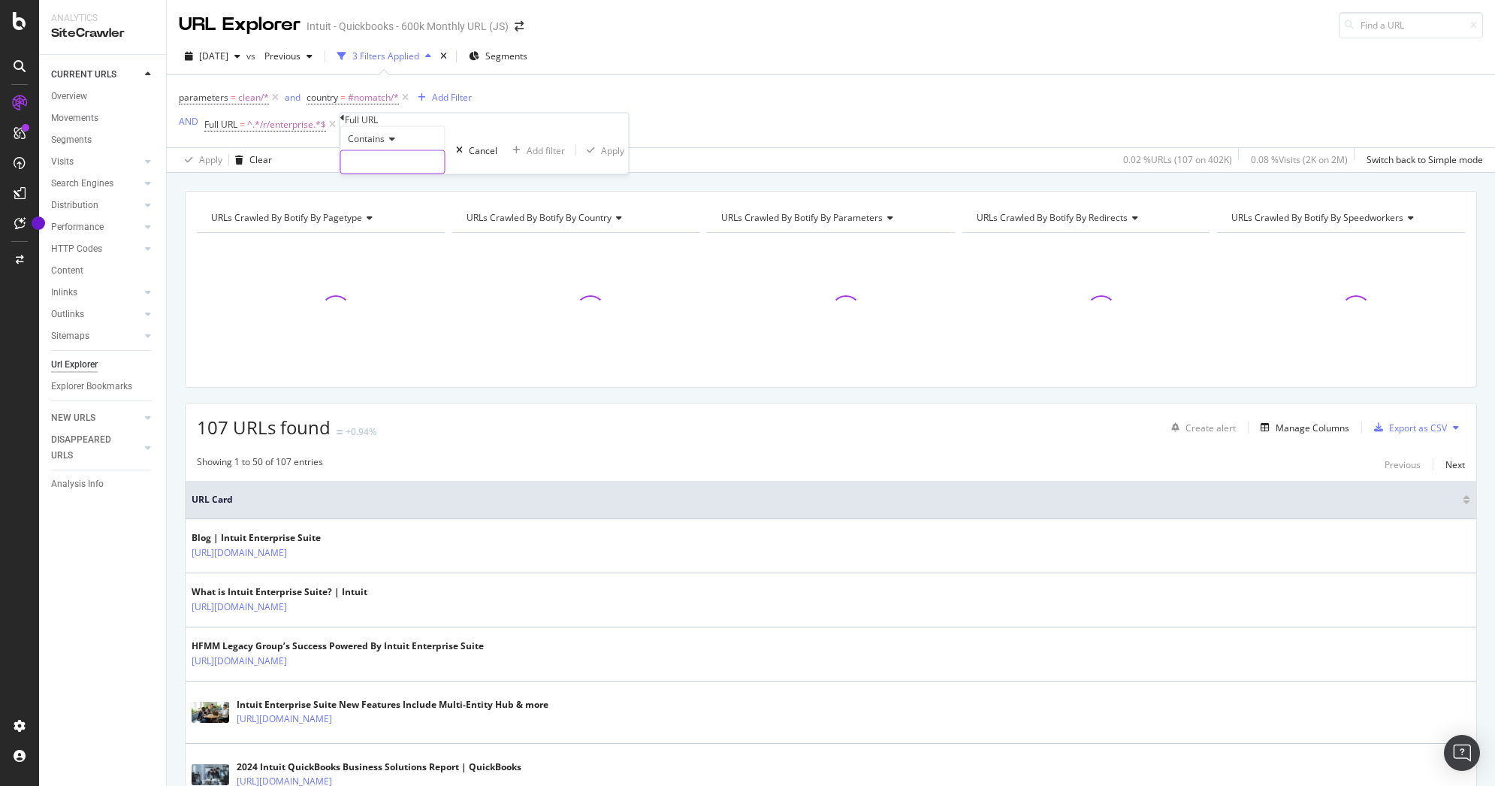
click at [420, 174] on input "text" at bounding box center [393, 162] width 104 height 23
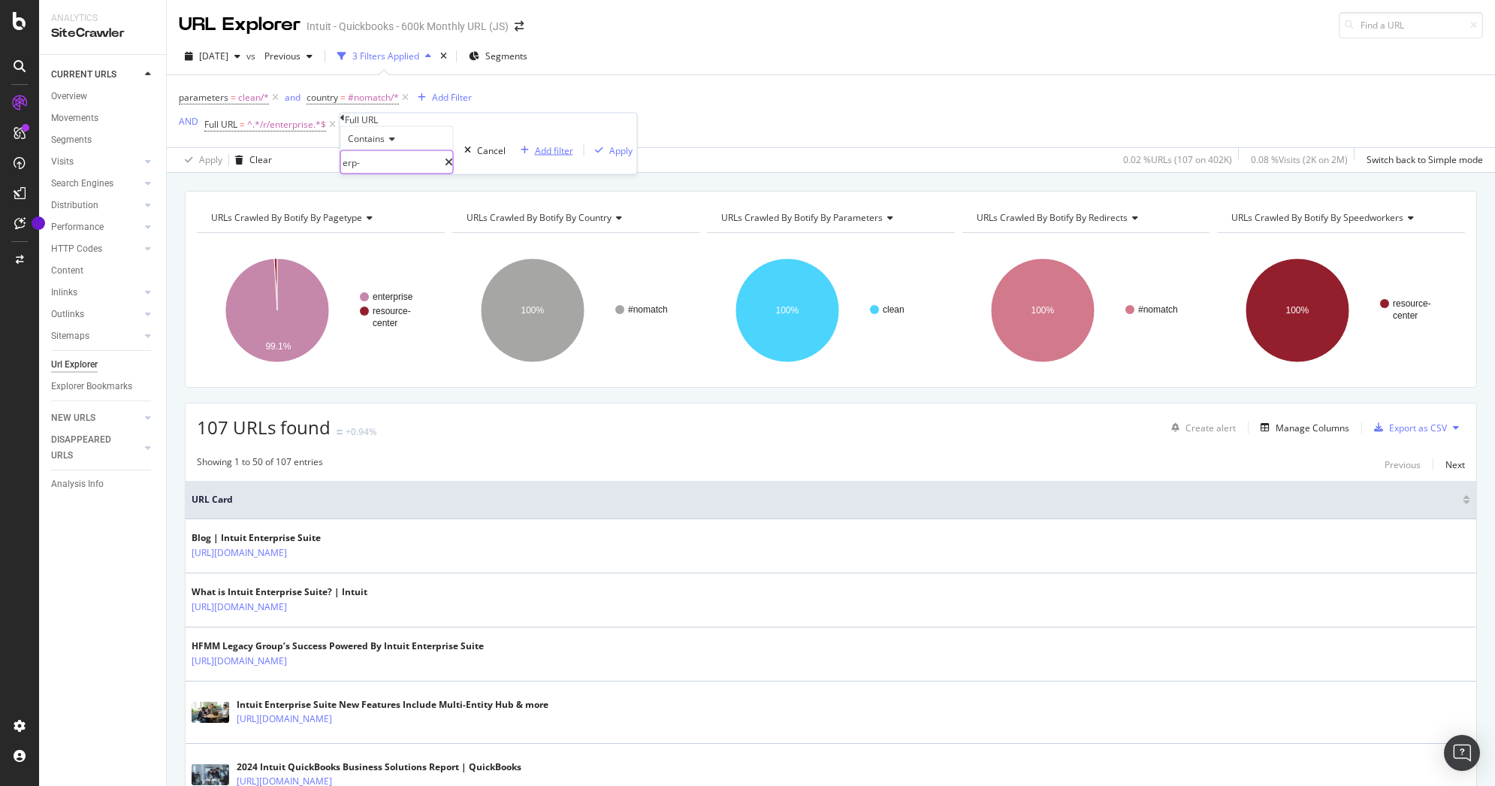
type input "erp-"
click at [535, 156] on div "Add filter" at bounding box center [554, 150] width 38 height 13
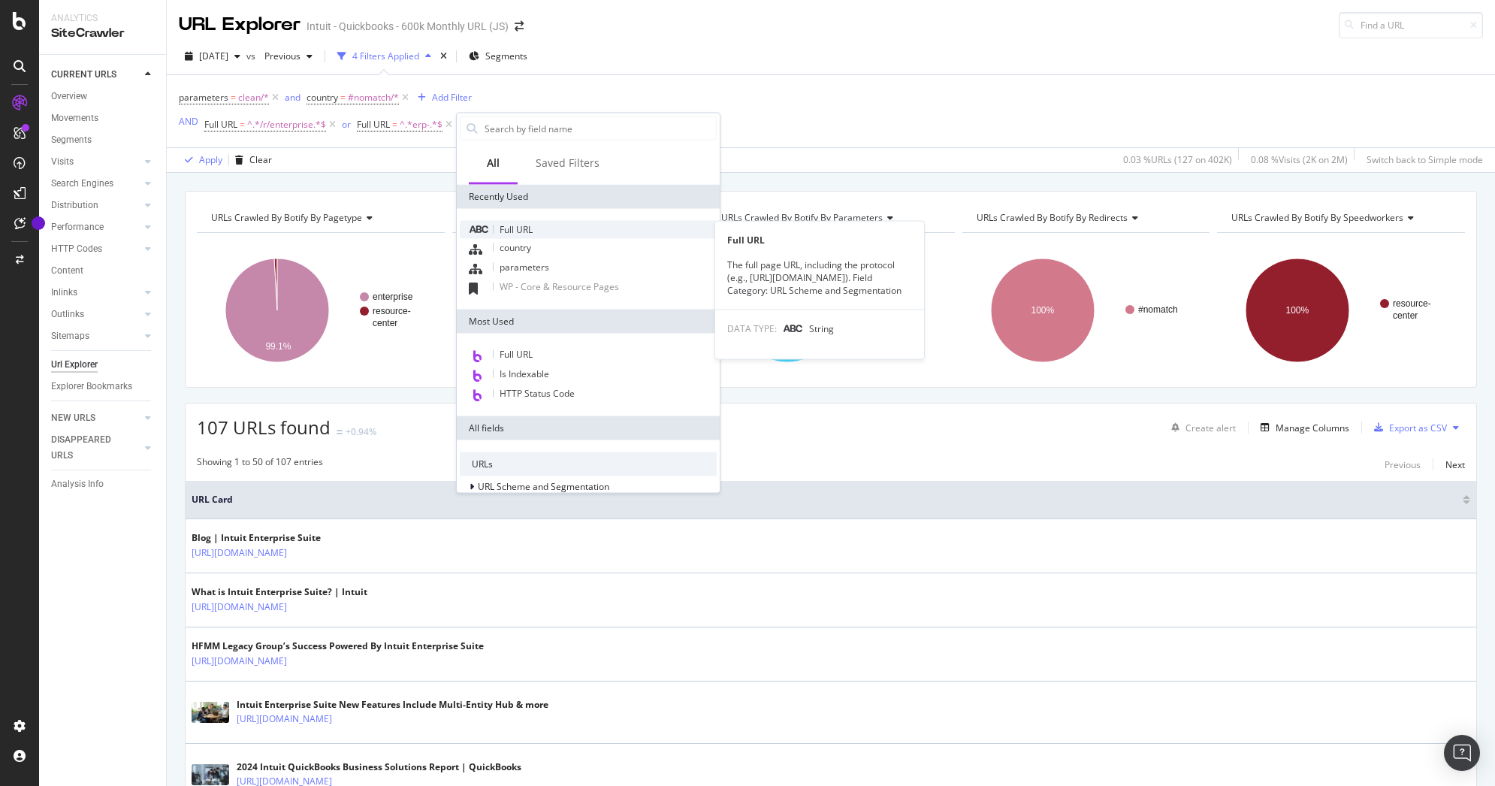
click at [504, 225] on span "Full URL" at bounding box center [516, 229] width 33 height 13
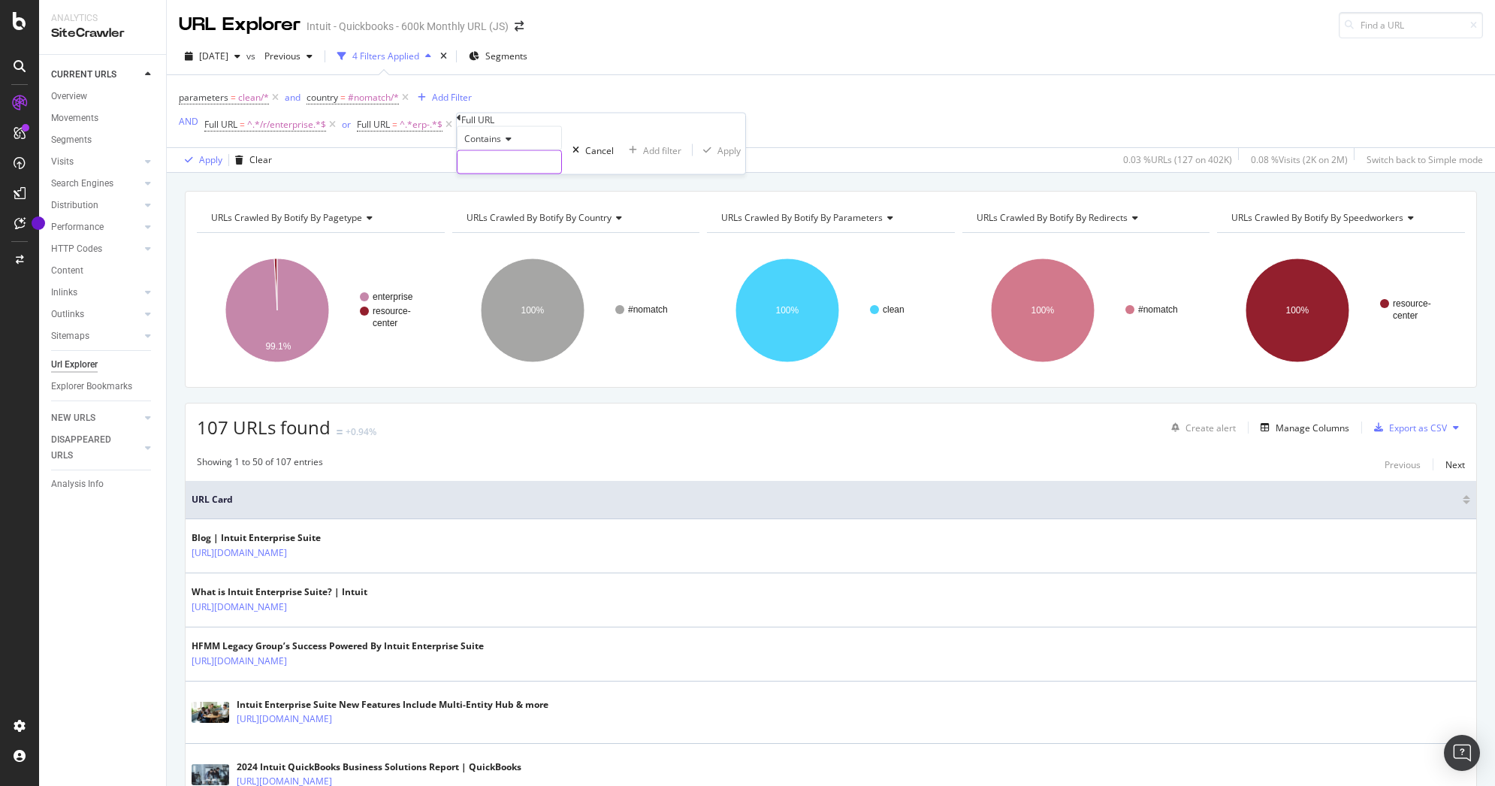
click at [515, 174] on input "text" at bounding box center [510, 162] width 104 height 23
type input "ies-"
click at [652, 156] on div "Add filter" at bounding box center [671, 150] width 38 height 13
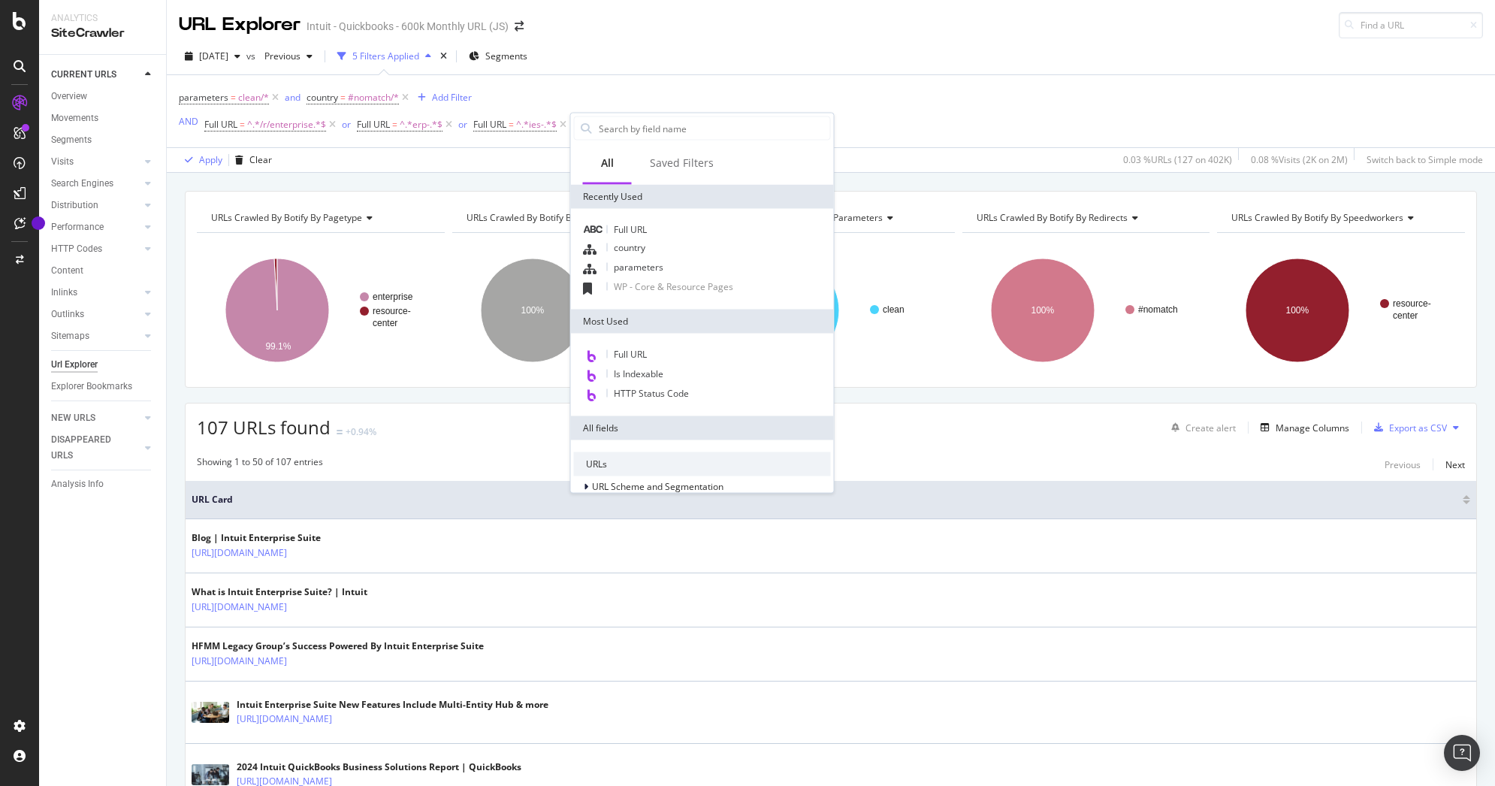
click at [896, 105] on div "parameters = clean/* and country = #nomatch/* Add Filter AND Full URL = ^.*/r/e…" at bounding box center [831, 111] width 1305 height 72
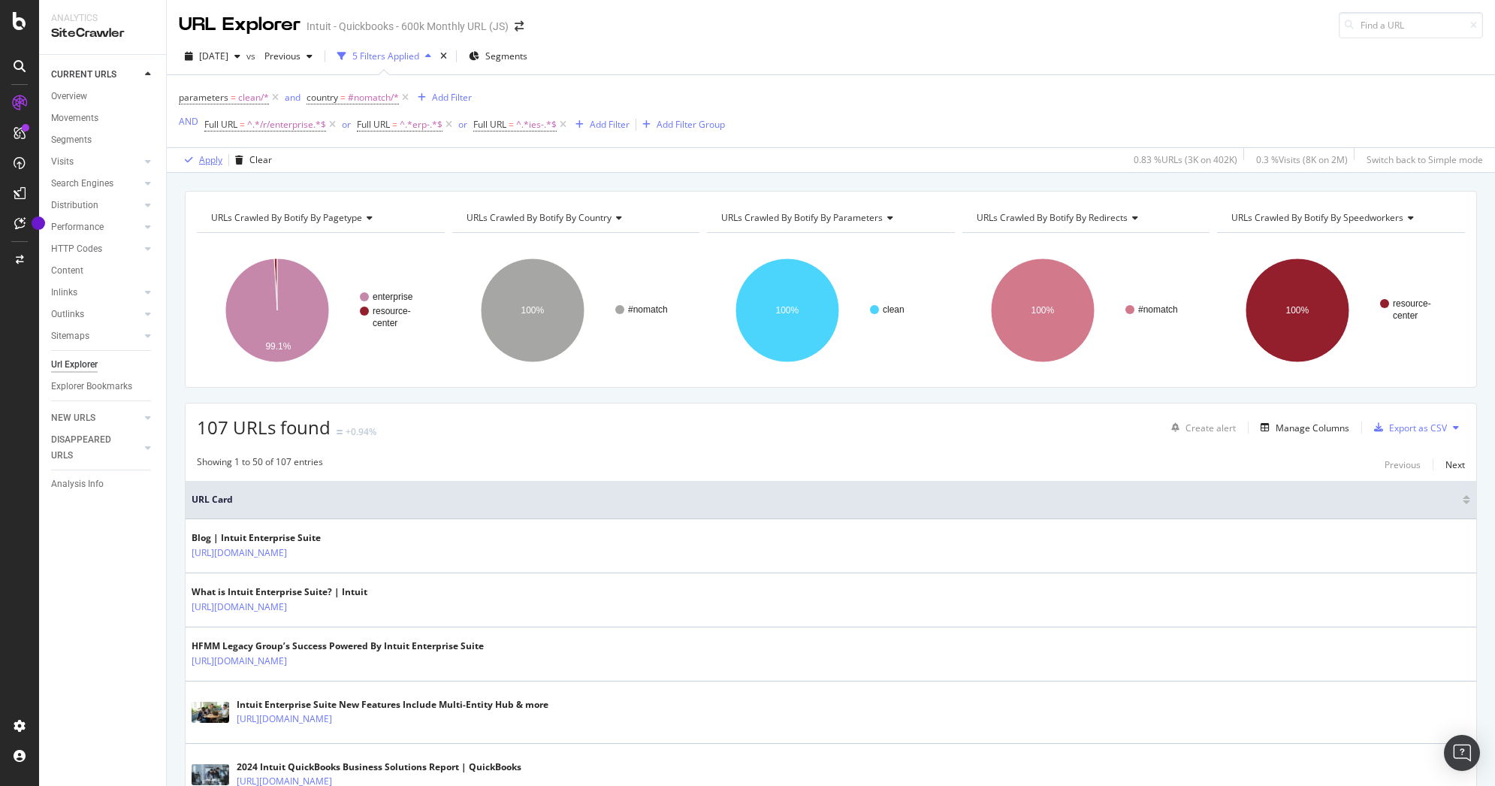
click at [210, 162] on div "Apply" at bounding box center [210, 159] width 23 height 13
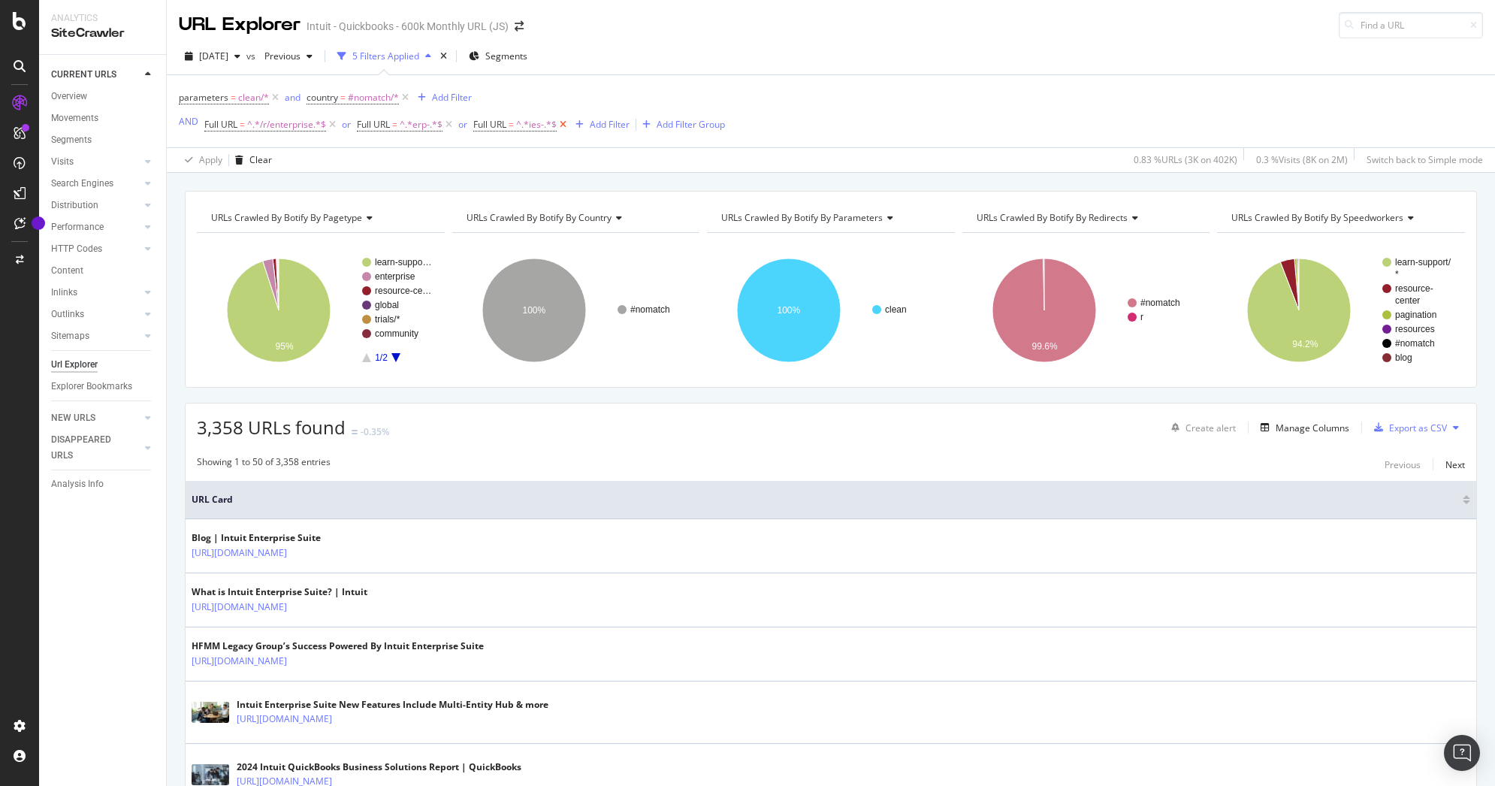
click at [564, 125] on icon at bounding box center [563, 124] width 13 height 15
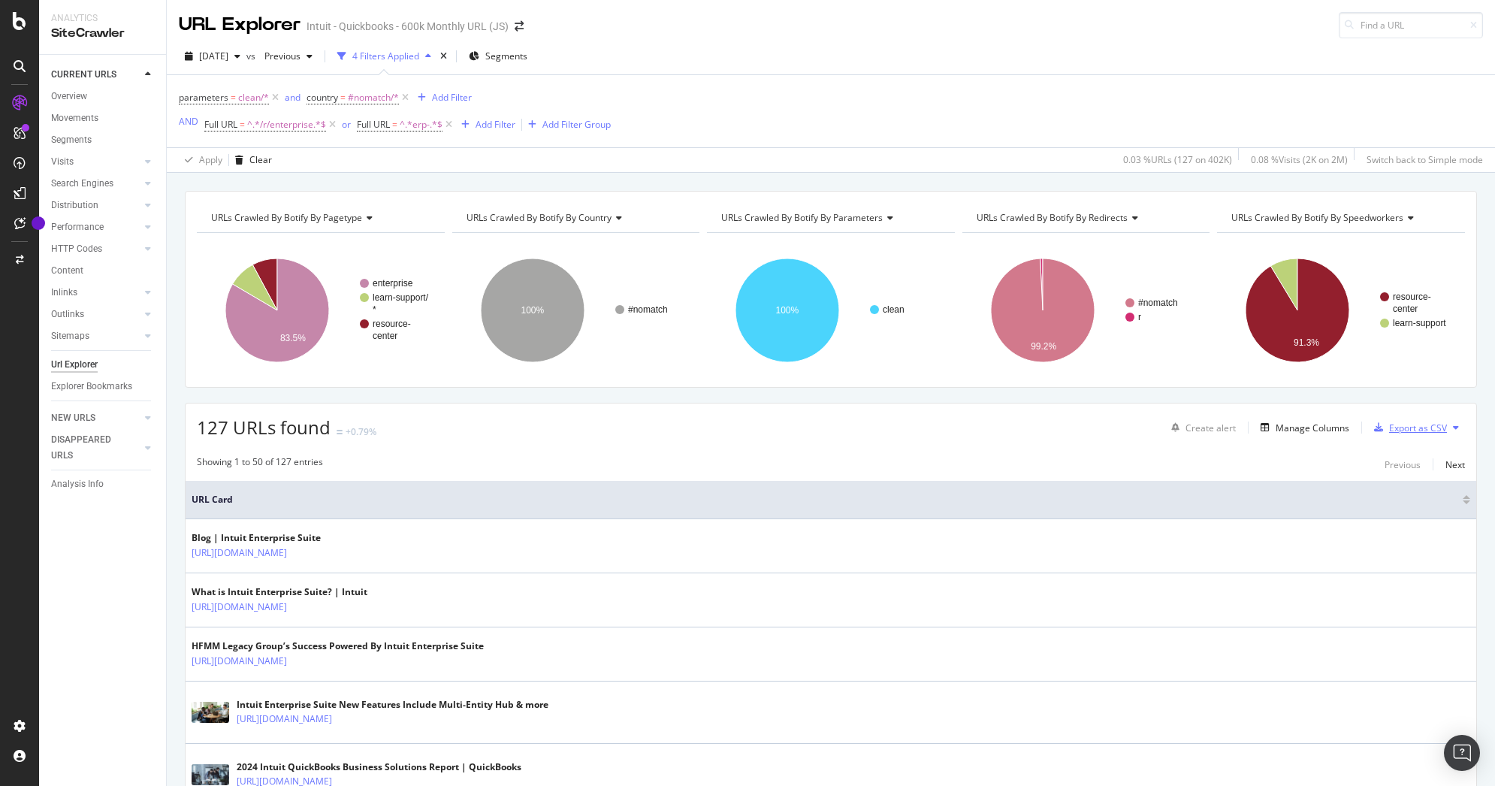
click at [1389, 432] on div "Export as CSV" at bounding box center [1418, 428] width 58 height 13
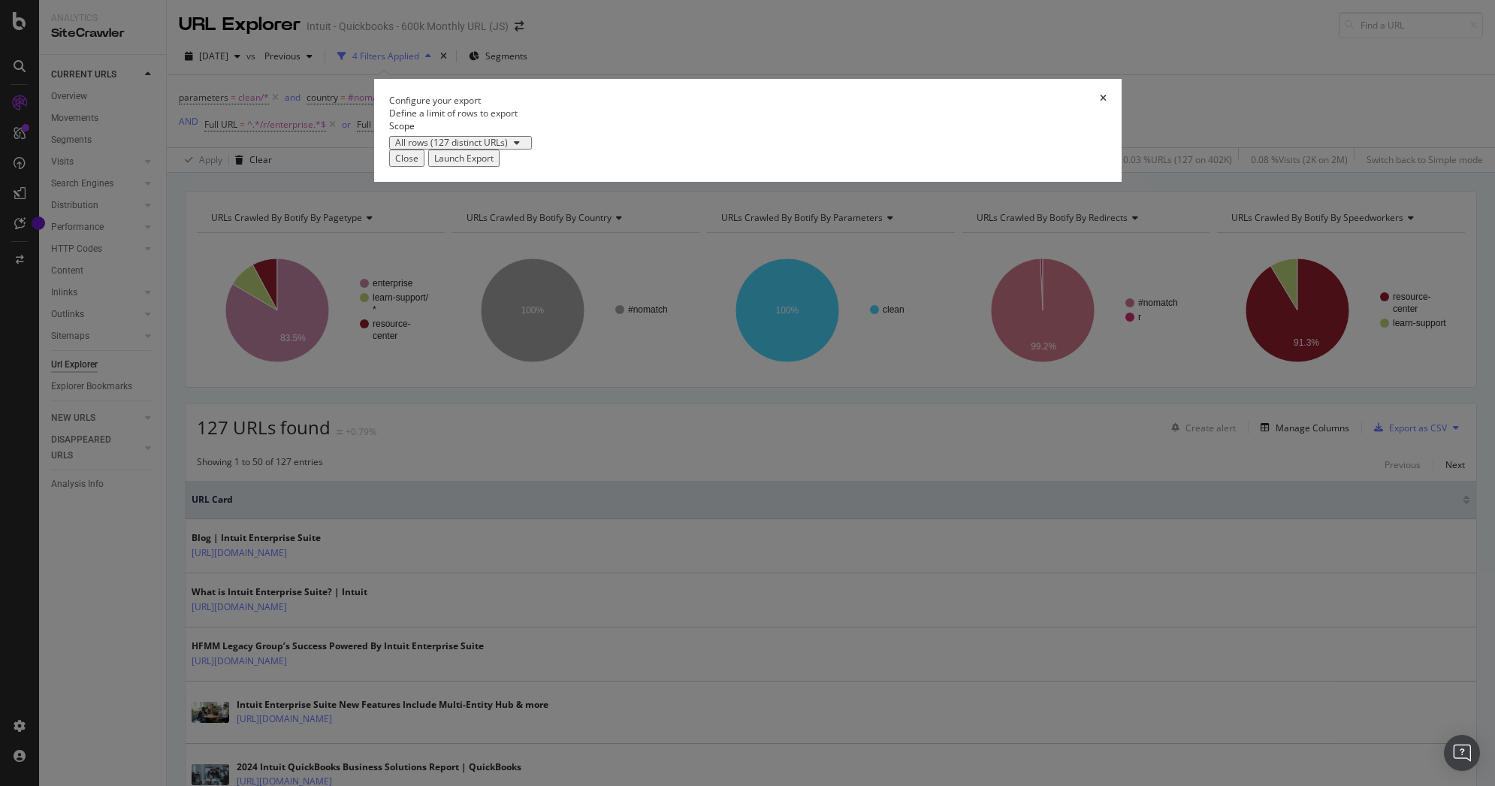
click at [494, 165] on div "Launch Export" at bounding box center [463, 158] width 59 height 13
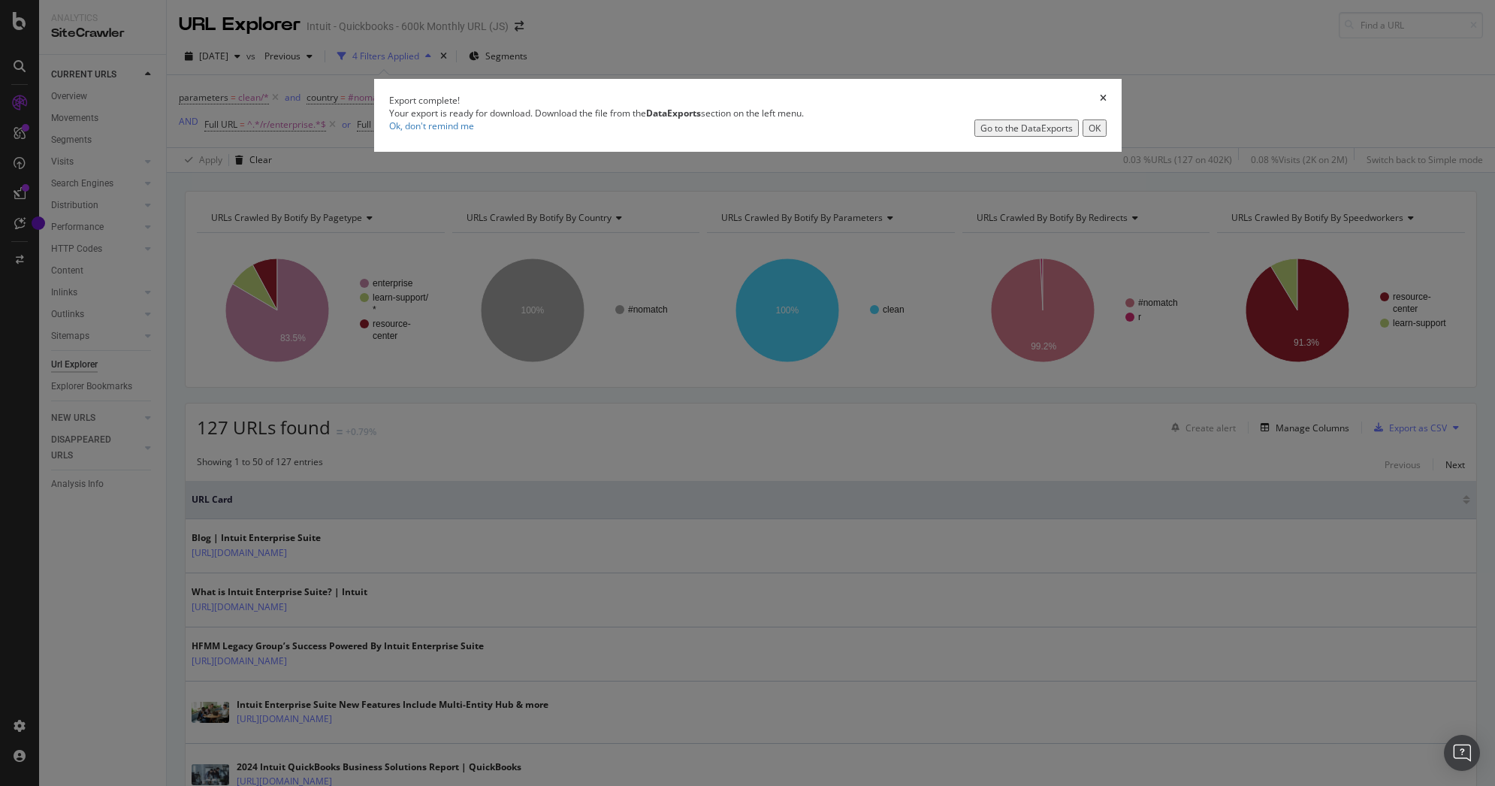
click at [981, 135] on div "Go to the DataExports" at bounding box center [1027, 128] width 92 height 13
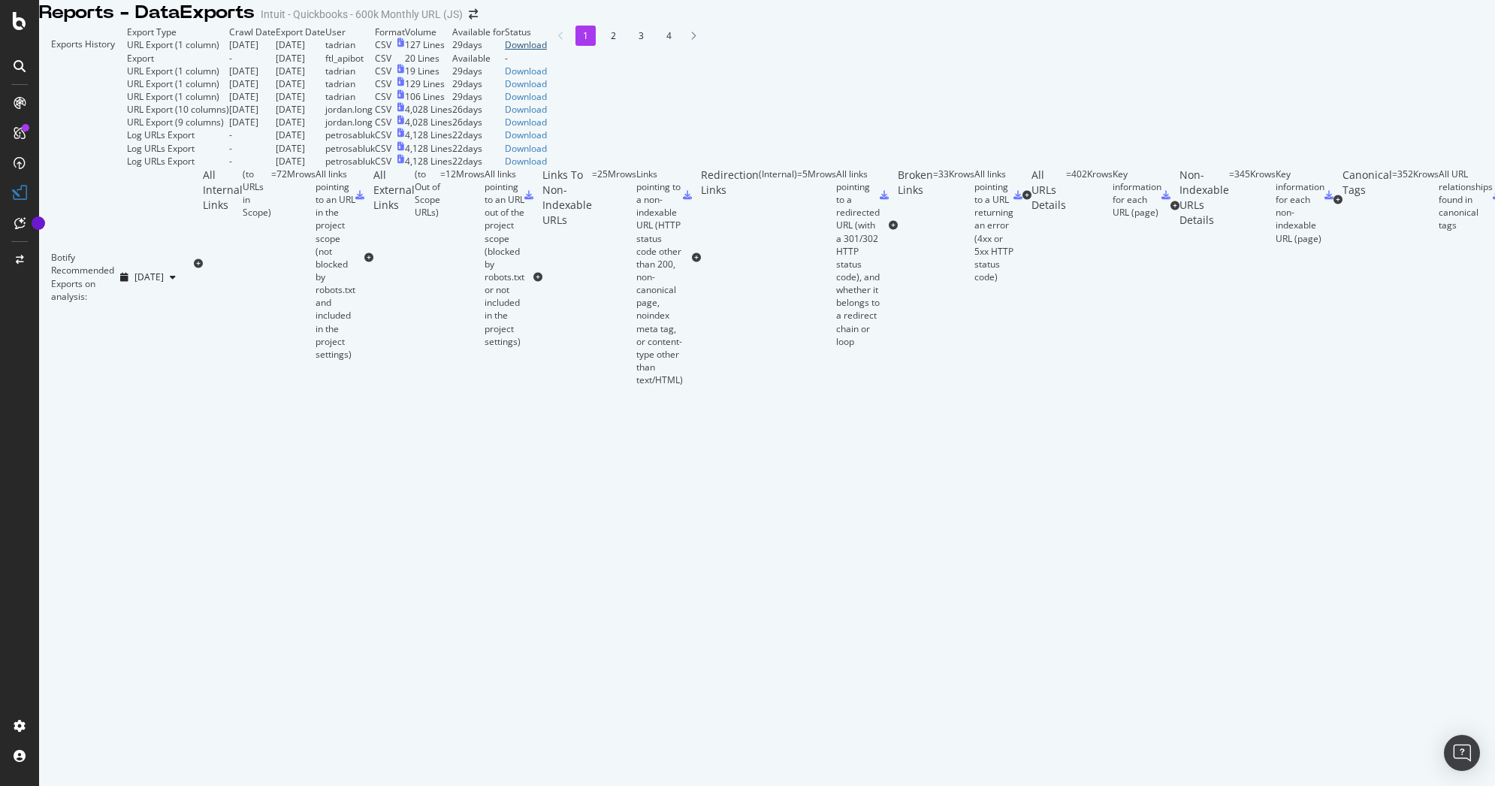
click at [547, 51] on div "Download" at bounding box center [526, 44] width 42 height 13
